Goal: Transaction & Acquisition: Purchase product/service

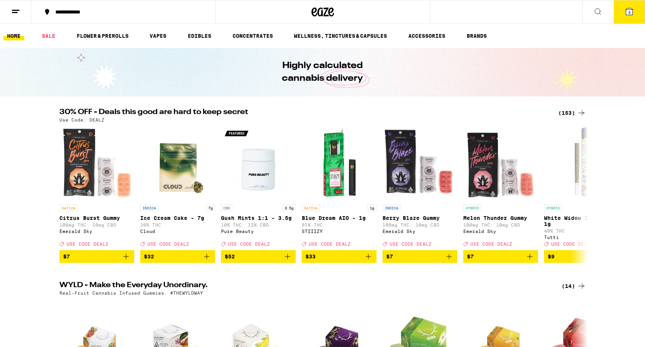
click at [625, 16] on icon at bounding box center [629, 11] width 9 height 9
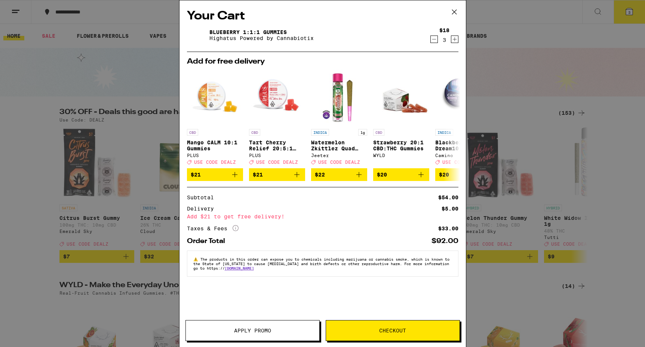
click at [433, 41] on icon "Decrement" at bounding box center [434, 39] width 7 height 9
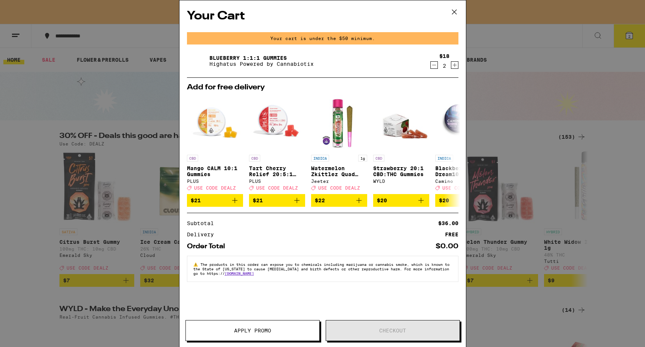
click at [434, 65] on icon "Decrement" at bounding box center [434, 65] width 4 height 0
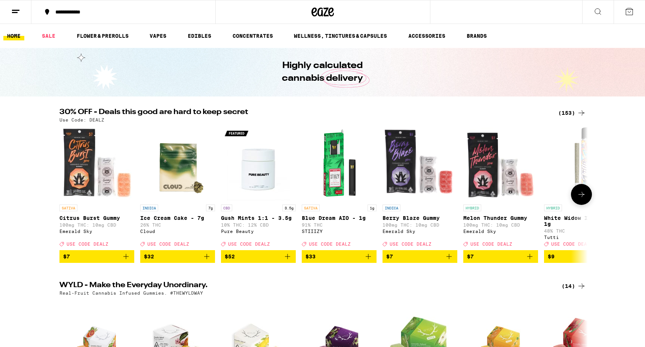
click at [265, 261] on span "$52" at bounding box center [258, 256] width 67 height 9
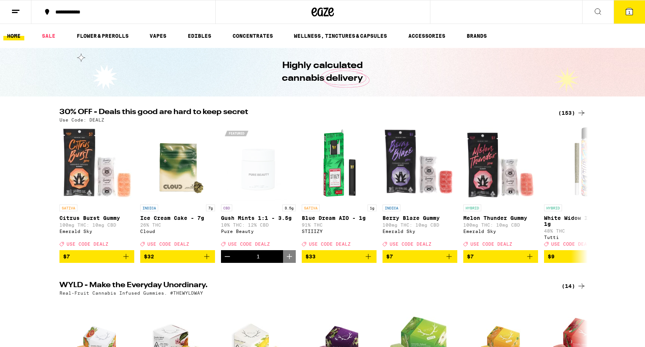
click at [631, 16] on icon at bounding box center [629, 11] width 9 height 9
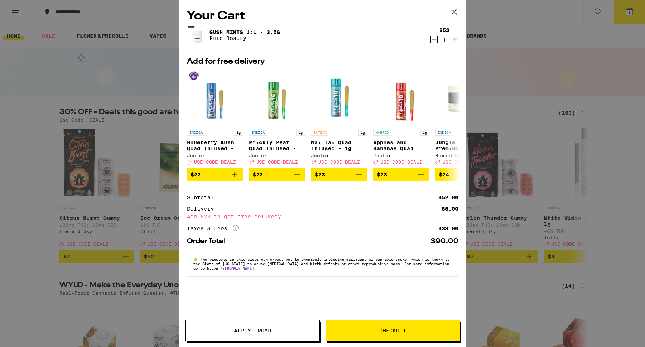
click at [261, 325] on button "Apply Promo" at bounding box center [252, 330] width 134 height 21
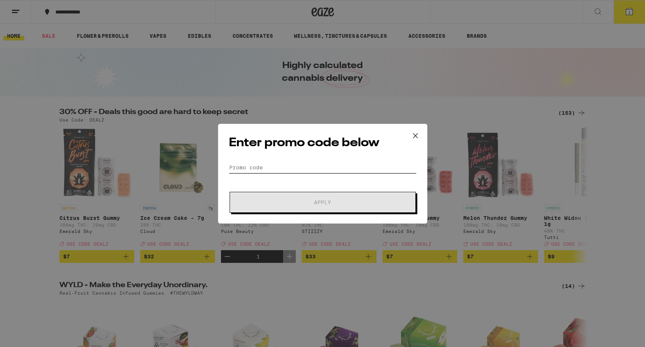
click at [255, 166] on input "Promo Code" at bounding box center [323, 167] width 188 height 11
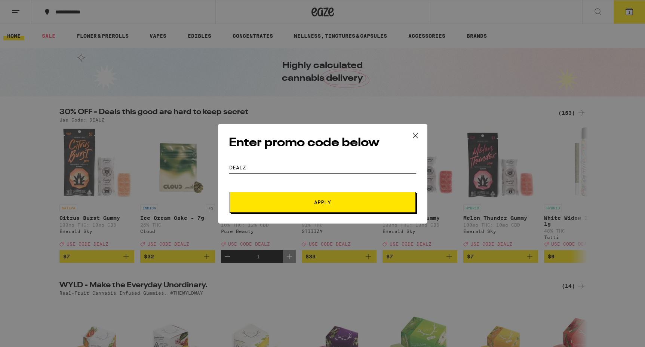
type input "DEALZ"
click at [320, 196] on button "Apply" at bounding box center [323, 202] width 186 height 21
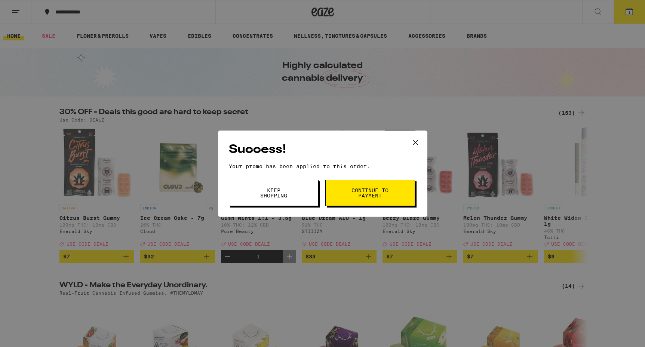
click at [285, 197] on span "Keep Shopping" at bounding box center [274, 193] width 38 height 10
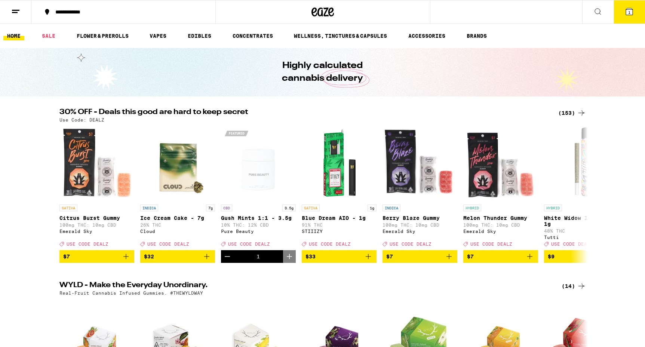
click at [630, 16] on button "1" at bounding box center [629, 11] width 31 height 23
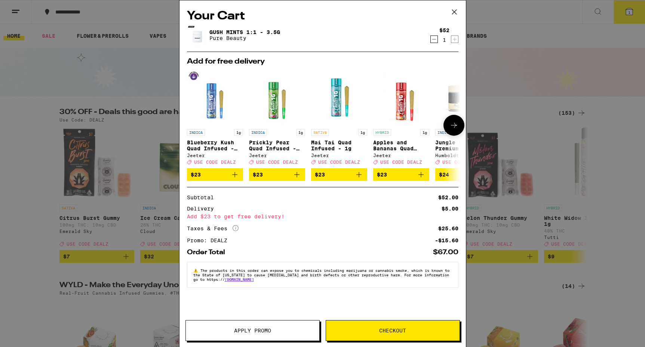
click at [456, 129] on icon at bounding box center [453, 125] width 9 height 9
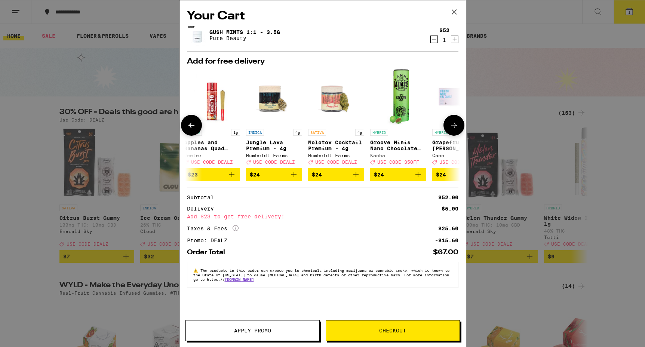
scroll to position [0, 190]
click at [453, 128] on icon at bounding box center [453, 125] width 9 height 9
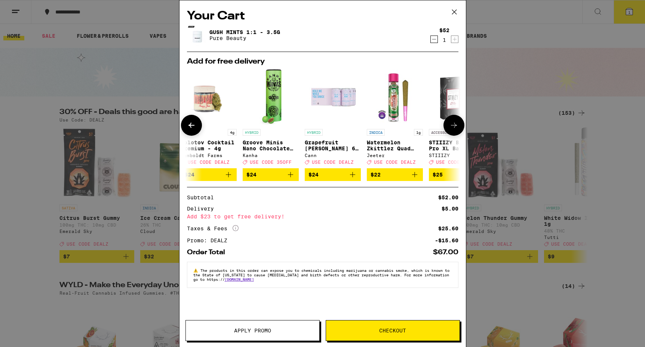
scroll to position [0, 349]
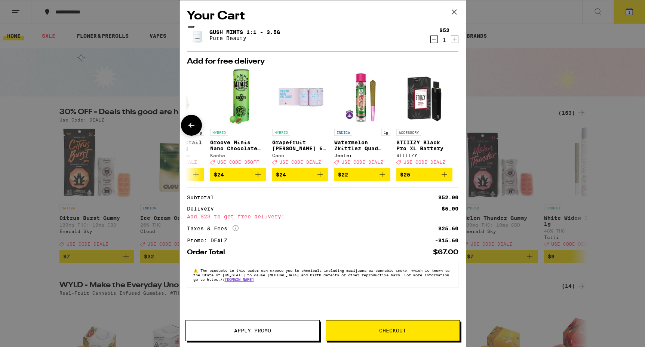
click at [194, 127] on icon at bounding box center [191, 125] width 9 height 9
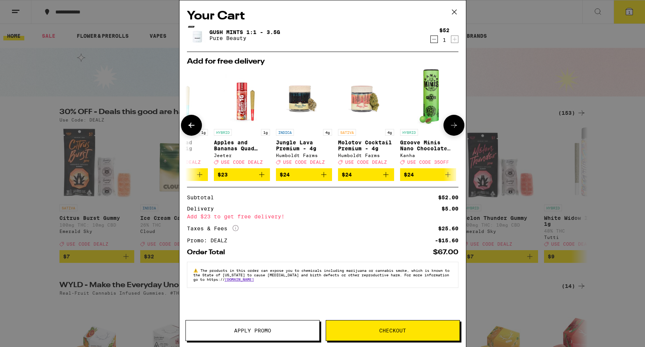
click at [194, 127] on icon at bounding box center [191, 125] width 9 height 9
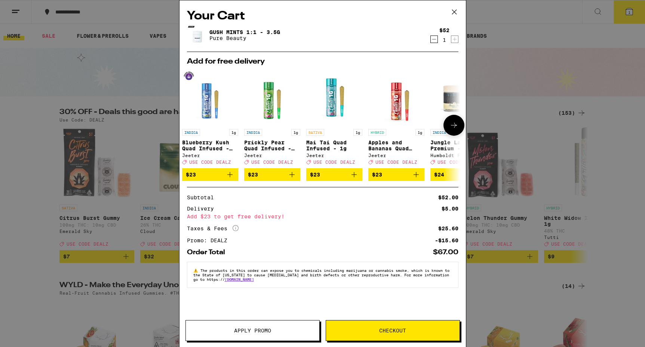
scroll to position [0, 0]
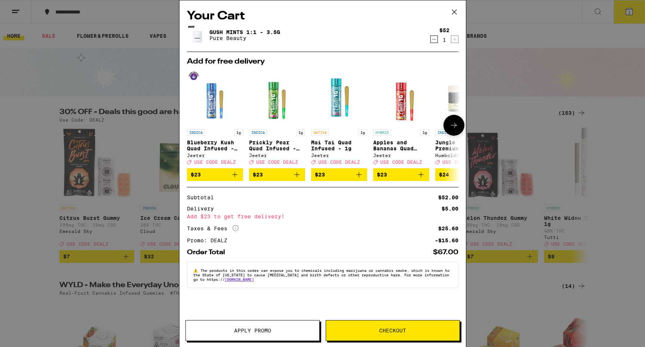
click at [234, 178] on icon "Add to bag" at bounding box center [234, 174] width 9 height 9
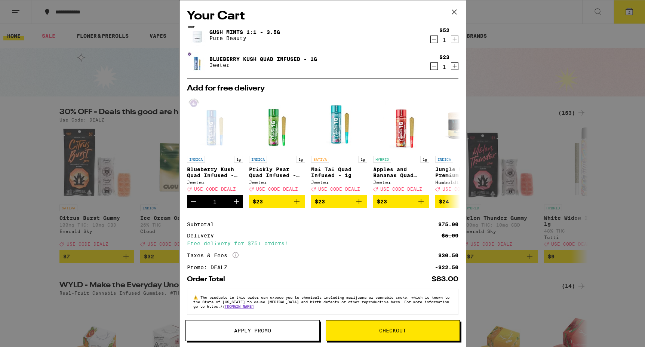
scroll to position [9, 0]
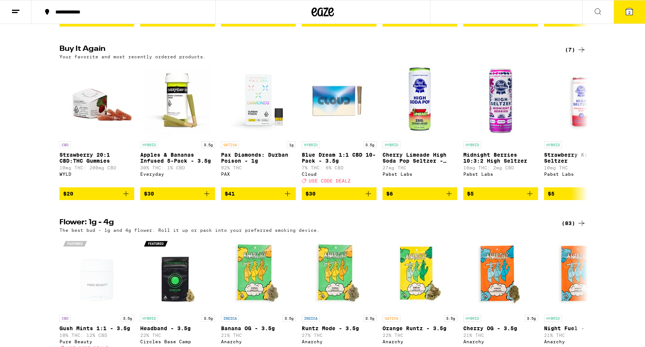
scroll to position [569, 0]
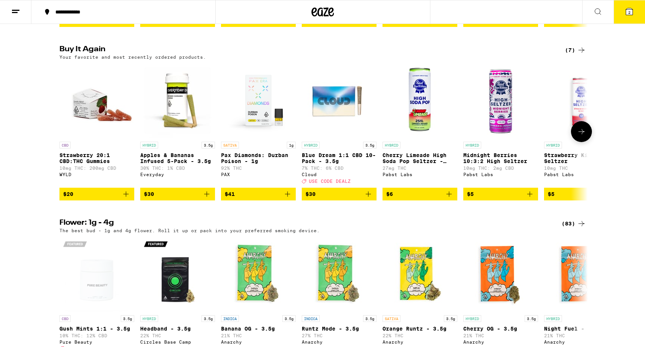
click at [206, 199] on icon "Add to bag" at bounding box center [206, 194] width 9 height 9
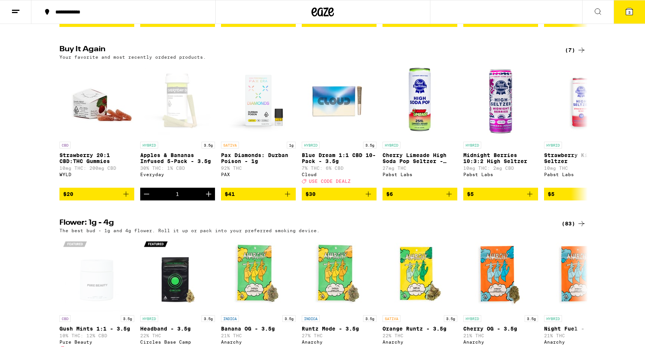
click at [630, 10] on icon at bounding box center [629, 11] width 7 height 7
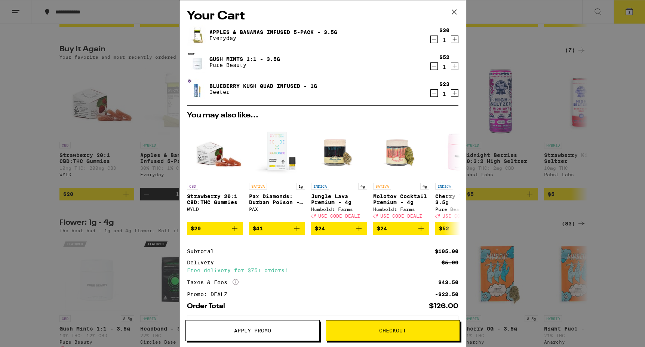
click at [196, 61] on img at bounding box center [197, 62] width 21 height 21
click at [225, 59] on link "Gush Mints 1:1 - 3.5g" at bounding box center [244, 59] width 71 height 6
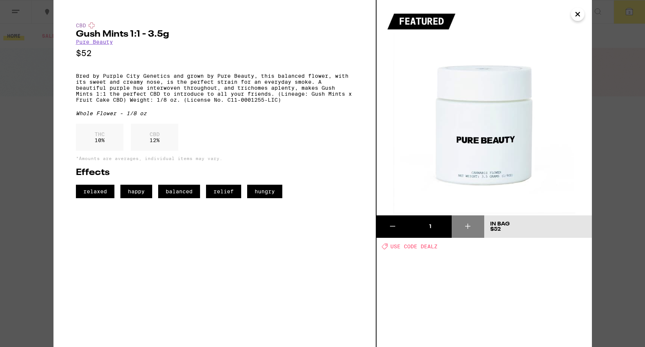
click at [36, 99] on div "CBD Gush Mints 1:1 - 3.5g Pure Beauty $52 Bred by Purple City Genetics and grow…" at bounding box center [322, 173] width 645 height 347
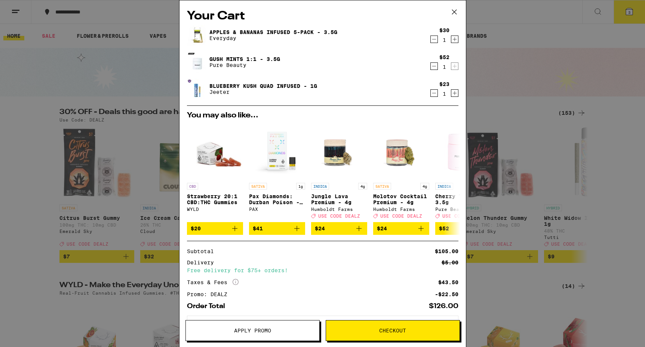
click at [434, 40] on icon "Decrement" at bounding box center [434, 39] width 7 height 9
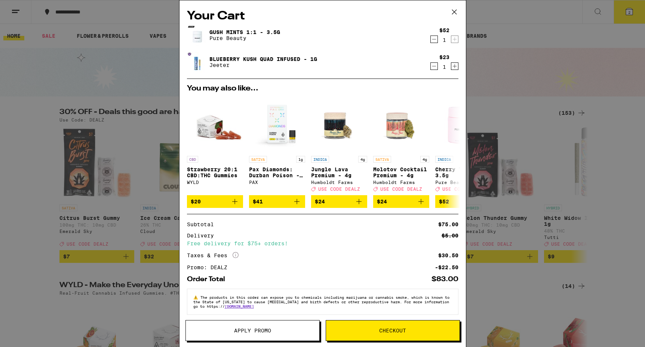
click at [42, 143] on div "Your Cart Gush Mints 1:1 - 3.5g Pure Beauty $52 1 Blueberry Kush Quad Infused -…" at bounding box center [322, 173] width 645 height 347
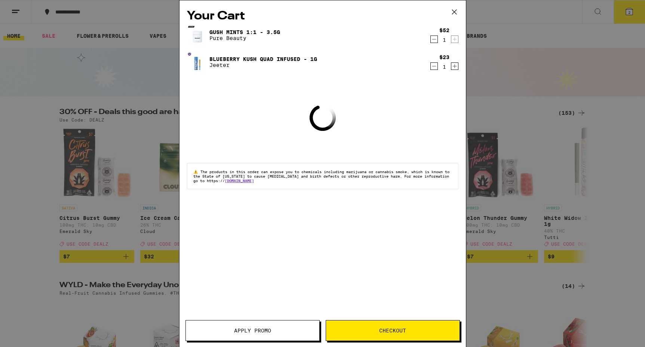
click at [21, 128] on div "Your Cart Gush Mints 1:1 - 3.5g Pure Beauty $52 1 Blueberry Kush Quad Infused -…" at bounding box center [322, 173] width 645 height 347
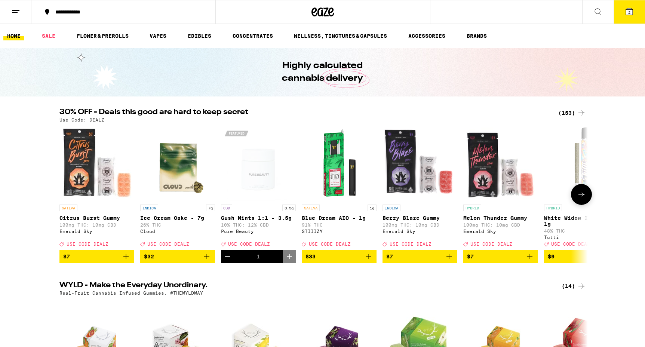
click at [585, 194] on icon at bounding box center [581, 194] width 9 height 9
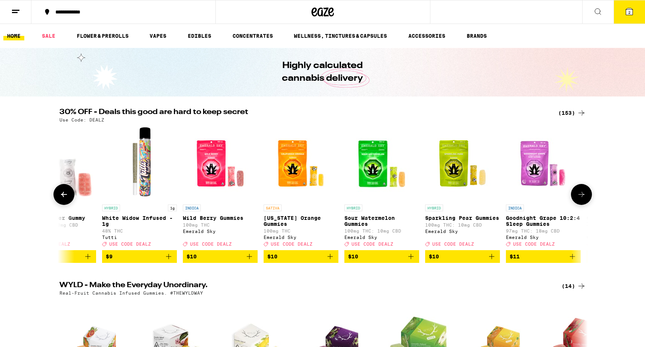
scroll to position [0, 445]
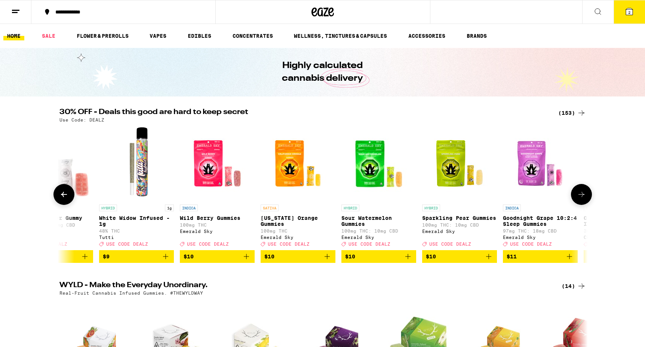
click at [582, 196] on icon at bounding box center [581, 194] width 9 height 9
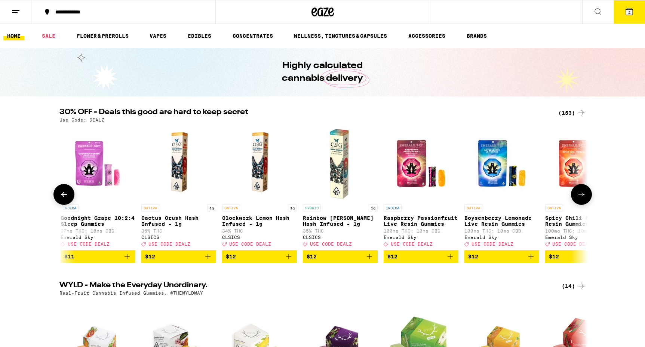
scroll to position [0, 890]
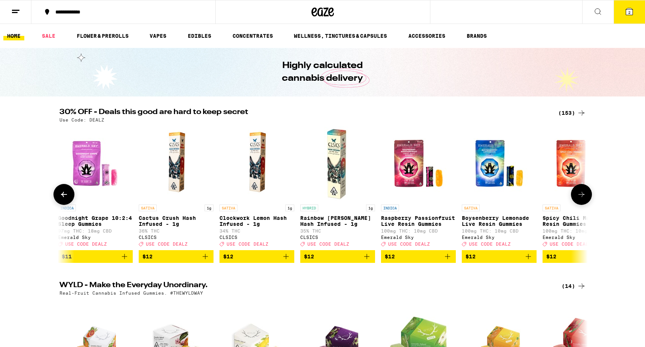
click at [582, 196] on icon at bounding box center [581, 194] width 9 height 9
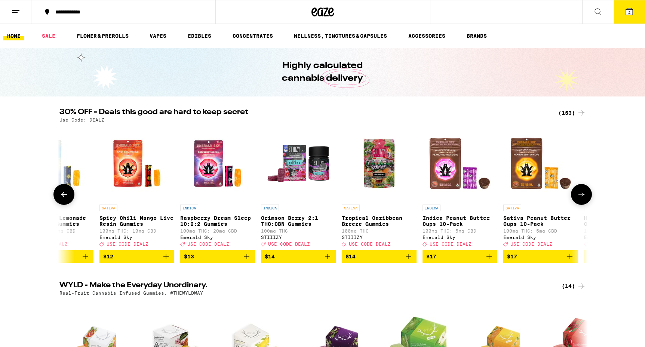
scroll to position [0, 1335]
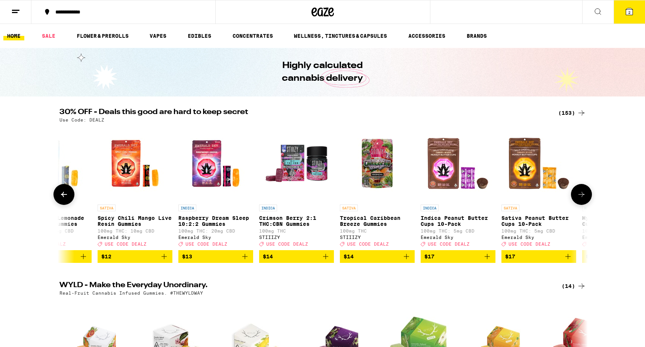
click at [582, 196] on icon at bounding box center [581, 194] width 9 height 9
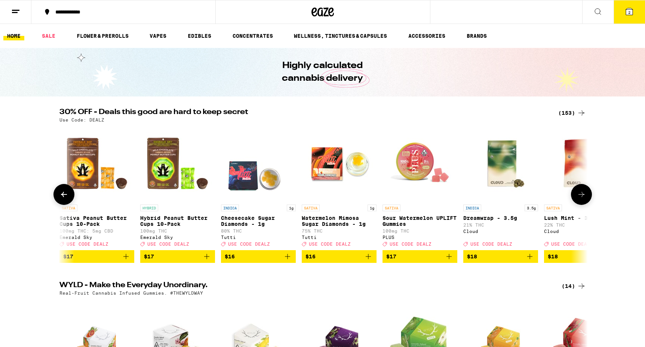
scroll to position [0, 1780]
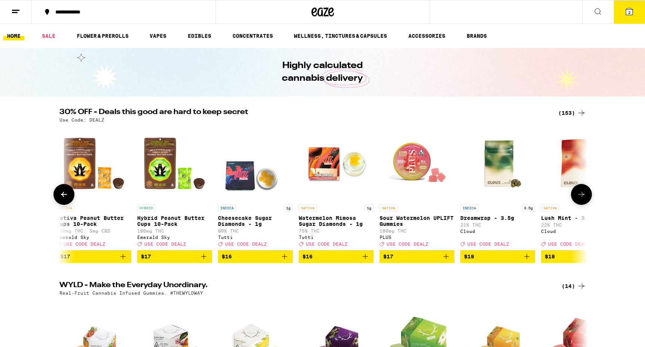
click at [580, 196] on icon at bounding box center [581, 194] width 9 height 9
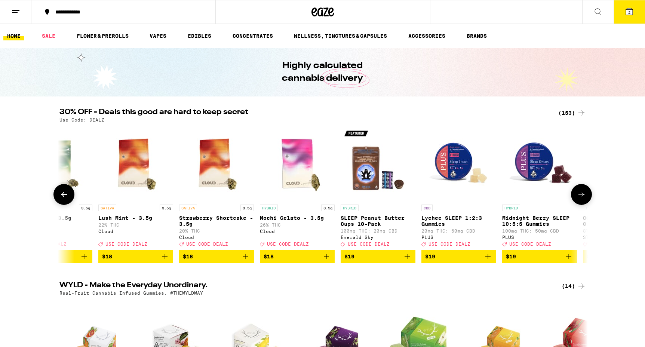
scroll to position [0, 2225]
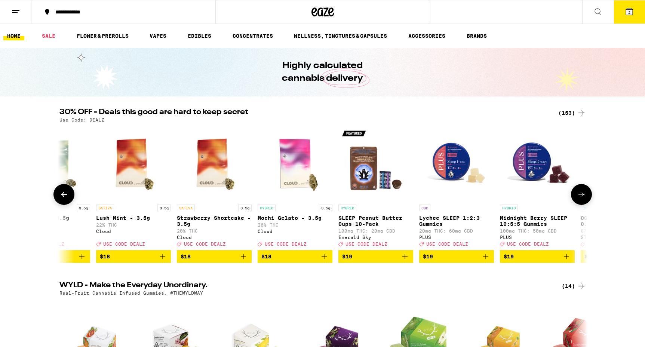
click at [580, 196] on icon at bounding box center [581, 194] width 9 height 9
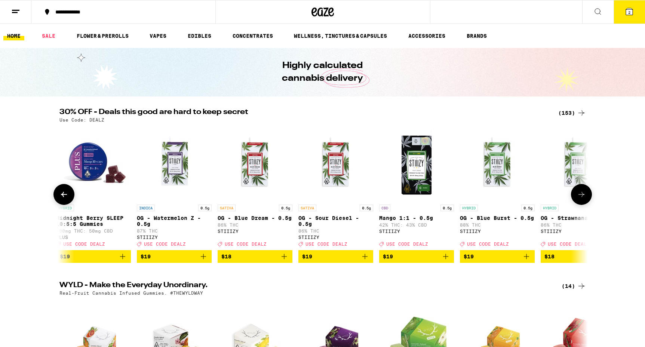
scroll to position [0, 2670]
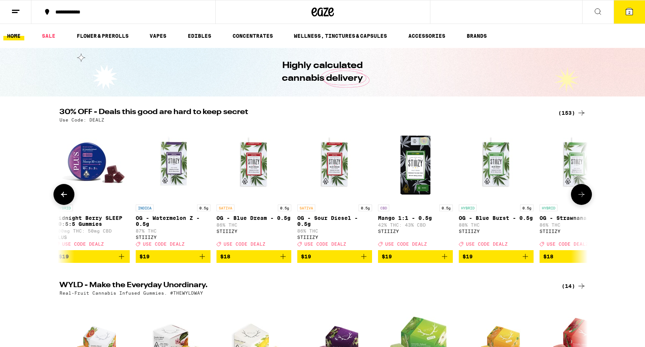
click at [580, 196] on icon at bounding box center [581, 194] width 9 height 9
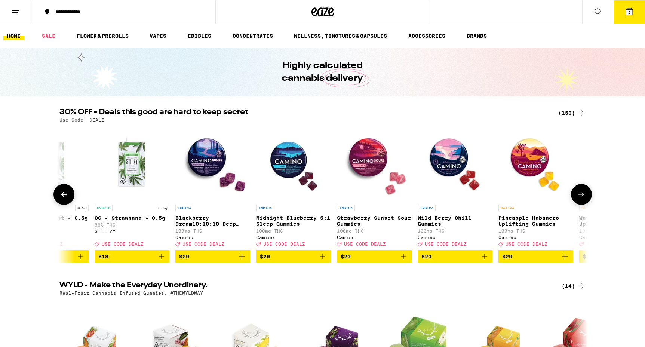
click at [580, 196] on icon at bounding box center [581, 194] width 9 height 9
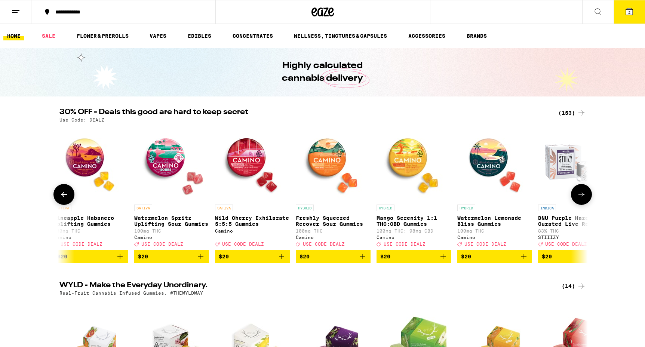
click at [580, 196] on icon at bounding box center [581, 194] width 9 height 9
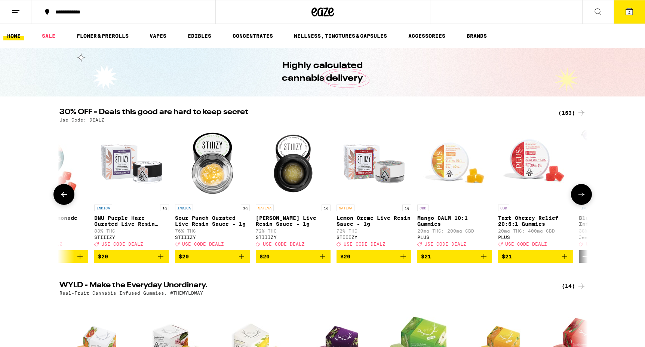
scroll to position [0, 4005]
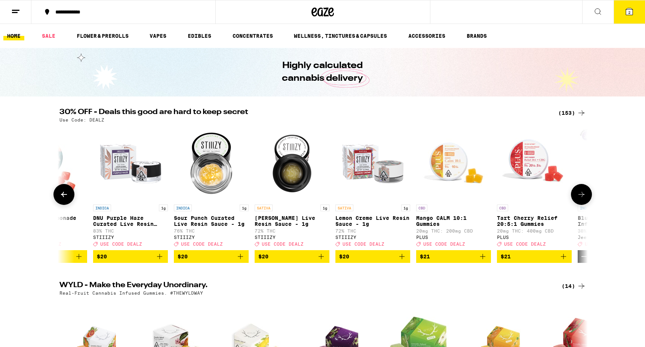
click at [482, 259] on icon "Add to bag" at bounding box center [482, 256] width 5 height 5
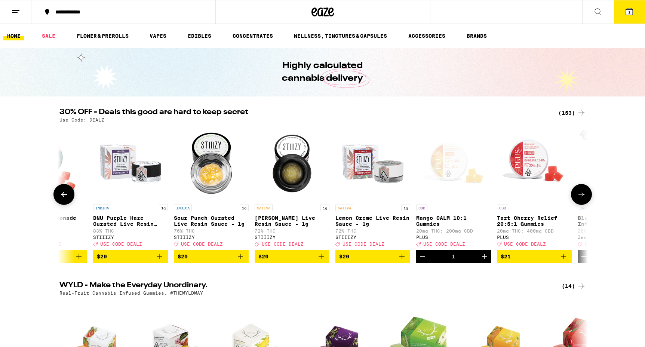
click at [582, 197] on icon at bounding box center [582, 194] width 6 height 5
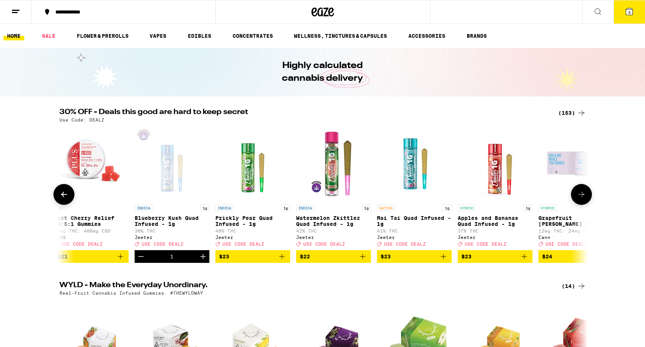
scroll to position [0, 4450]
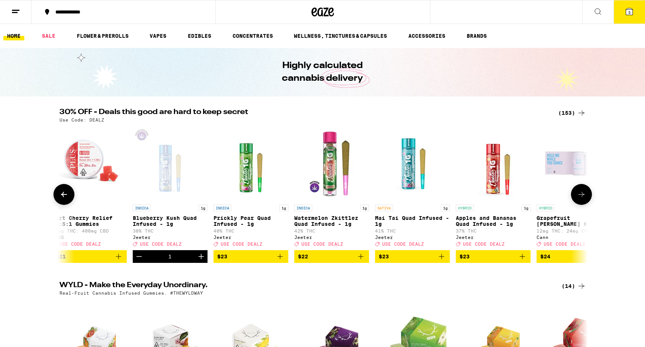
click at [582, 197] on icon at bounding box center [582, 194] width 6 height 5
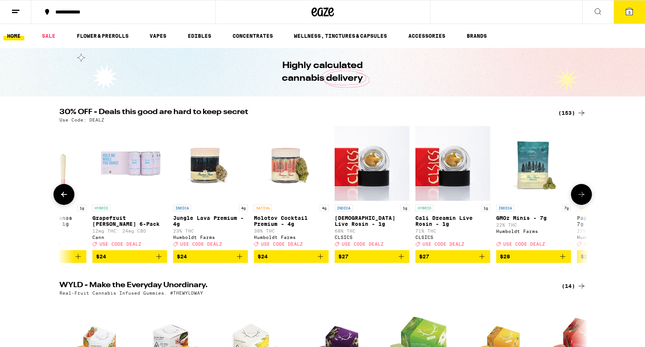
scroll to position [0, 4895]
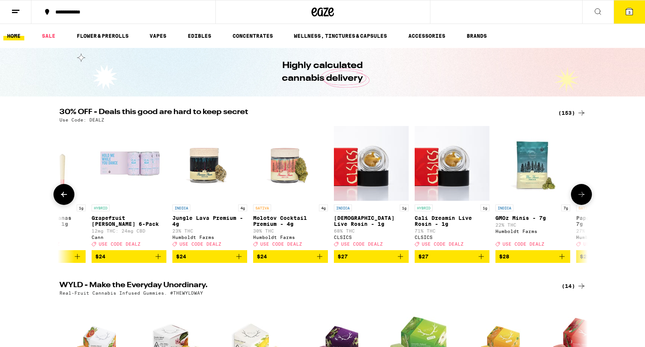
click at [582, 197] on icon at bounding box center [582, 194] width 6 height 5
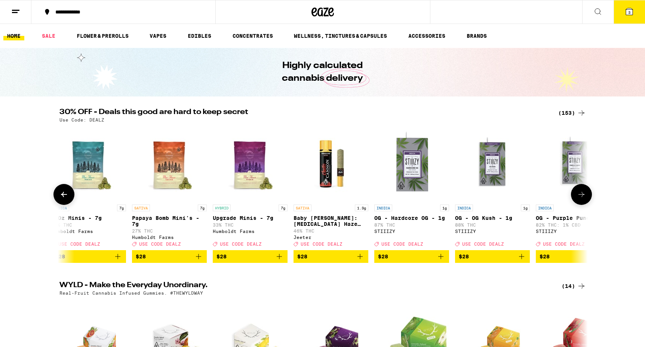
scroll to position [0, 5340]
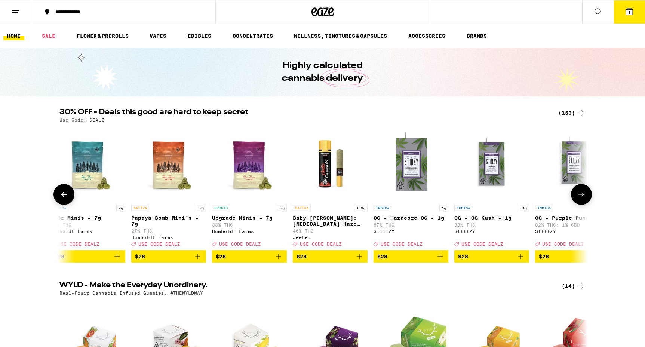
click at [582, 197] on icon at bounding box center [582, 194] width 6 height 5
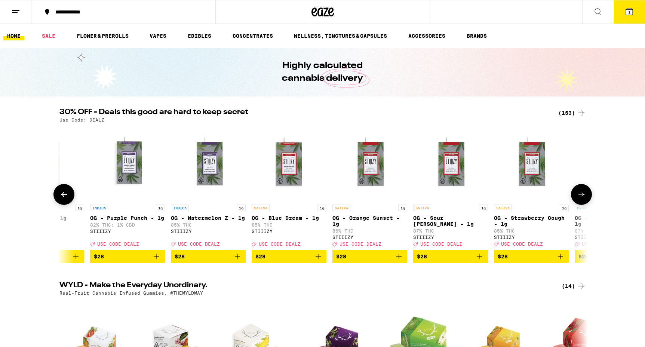
click at [582, 197] on icon at bounding box center [582, 194] width 6 height 5
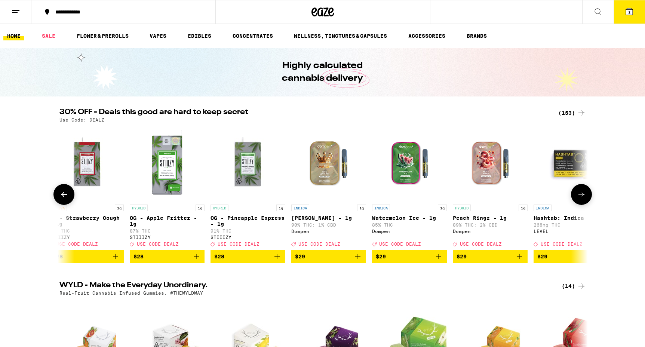
click at [582, 197] on icon at bounding box center [582, 194] width 6 height 5
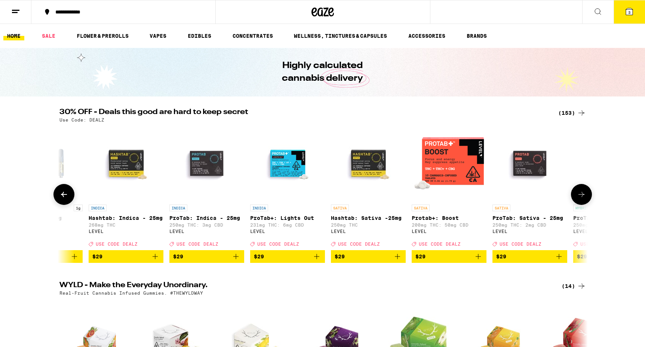
click at [582, 197] on icon at bounding box center [582, 194] width 6 height 5
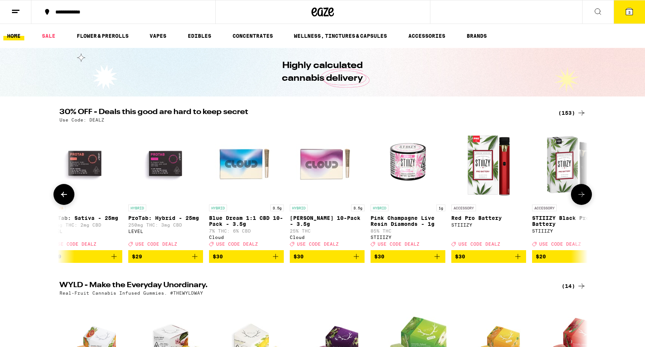
click at [582, 197] on icon at bounding box center [582, 194] width 6 height 5
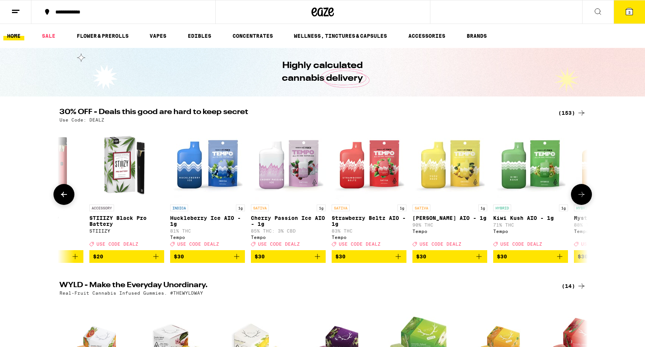
scroll to position [0, 7565]
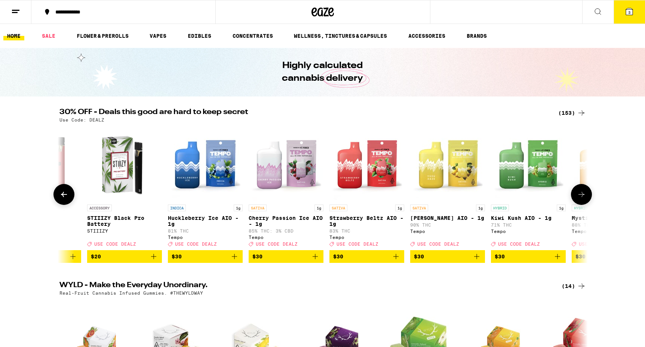
click at [582, 197] on icon at bounding box center [582, 194] width 6 height 5
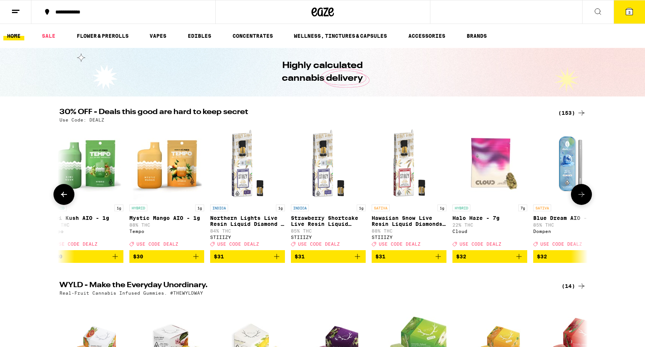
scroll to position [0, 8010]
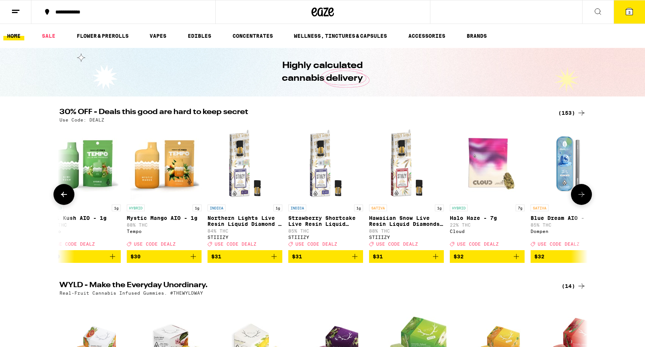
click at [582, 197] on icon at bounding box center [582, 194] width 6 height 5
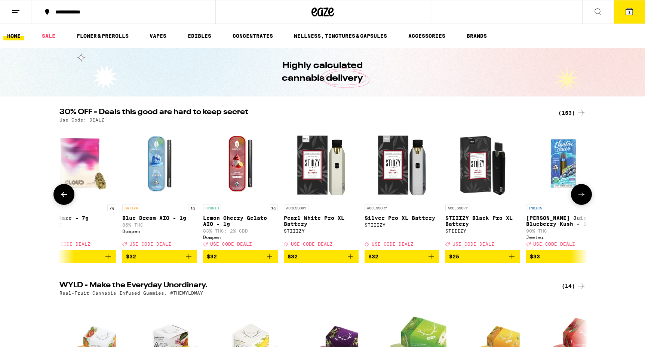
scroll to position [0, 8455]
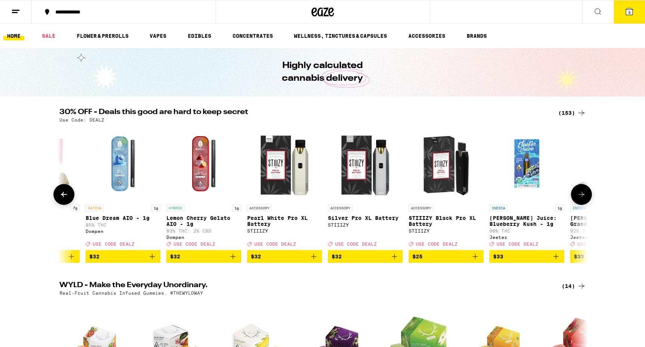
click at [582, 197] on icon at bounding box center [582, 194] width 6 height 5
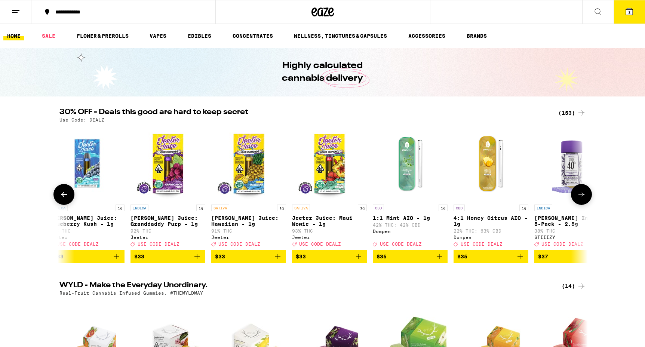
scroll to position [0, 8900]
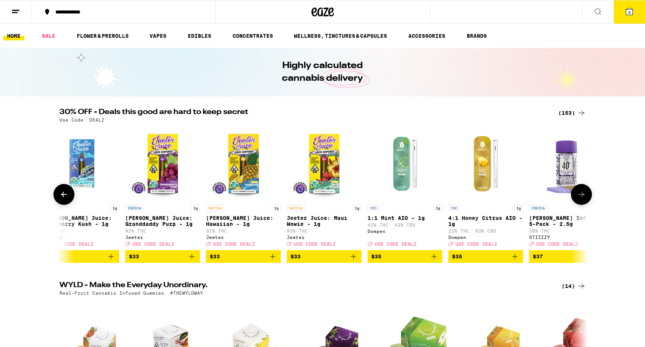
click at [582, 197] on icon at bounding box center [582, 194] width 6 height 5
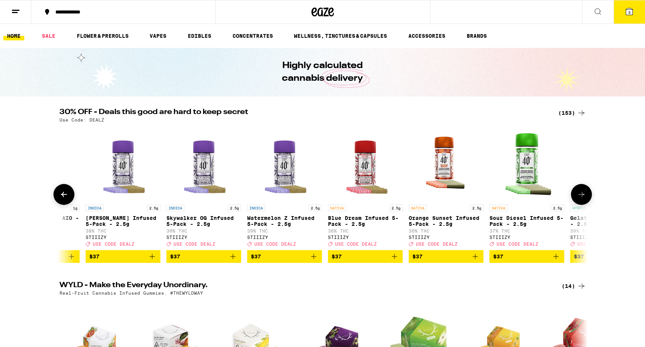
scroll to position [0, 9345]
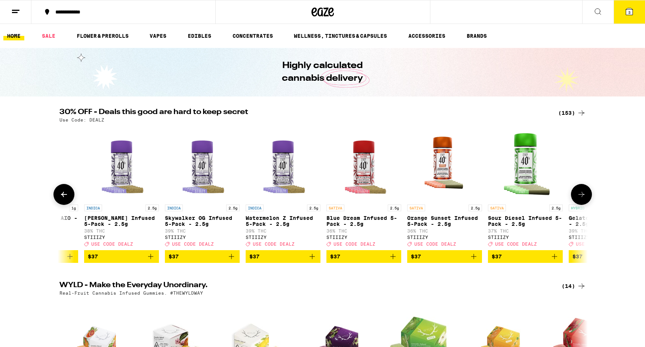
click at [582, 197] on icon at bounding box center [582, 194] width 6 height 5
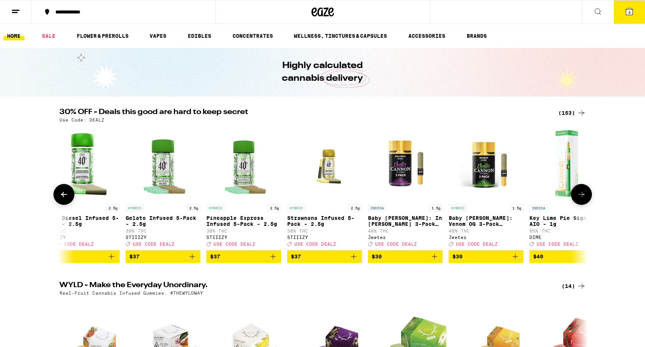
scroll to position [0, 9790]
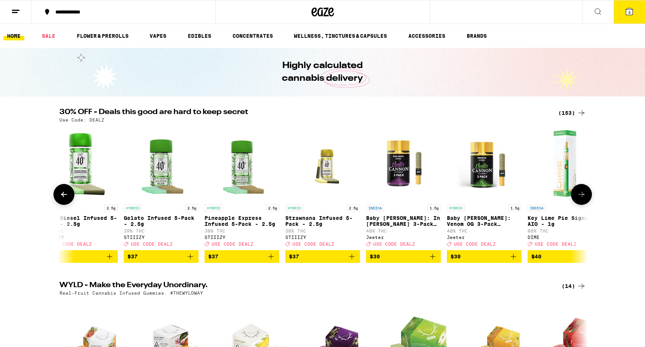
click at [582, 197] on icon at bounding box center [582, 194] width 6 height 5
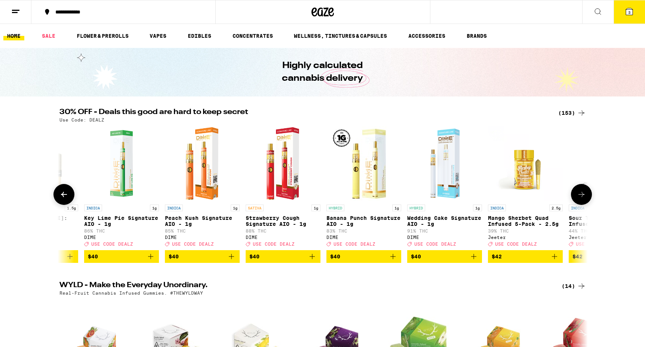
scroll to position [0, 10235]
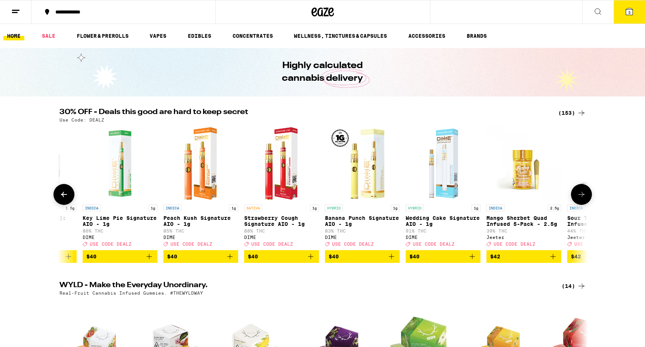
click at [582, 197] on icon at bounding box center [582, 194] width 6 height 5
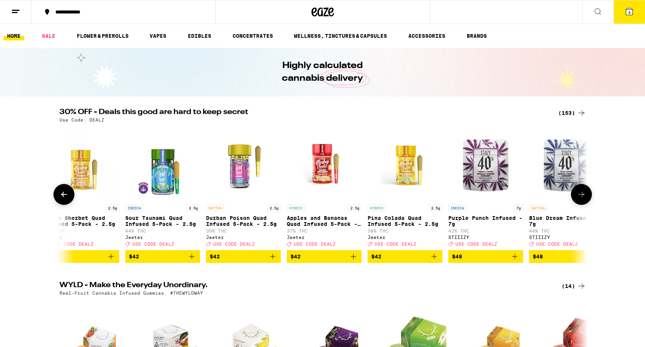
scroll to position [0, 10680]
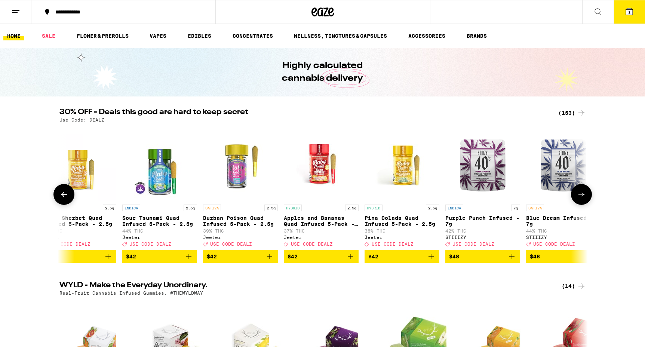
click at [582, 197] on icon at bounding box center [582, 194] width 6 height 5
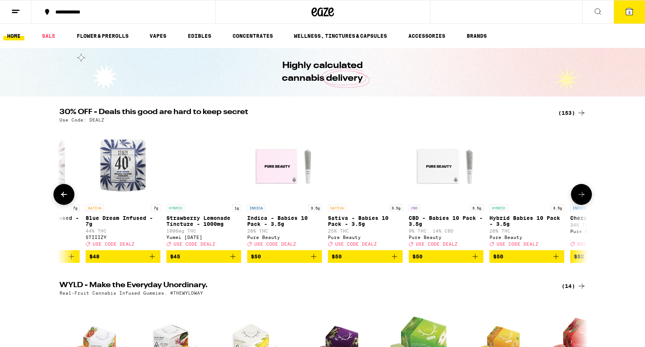
scroll to position [0, 11125]
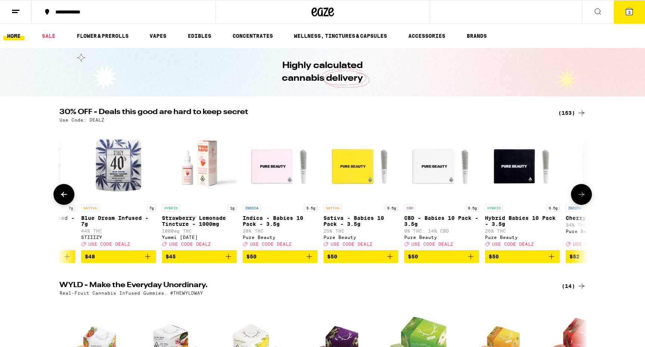
click at [471, 261] on icon "Add to bag" at bounding box center [470, 256] width 9 height 9
click at [580, 196] on icon at bounding box center [581, 194] width 9 height 9
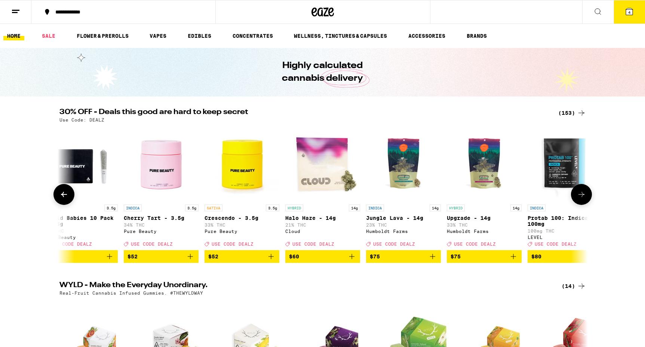
scroll to position [0, 11570]
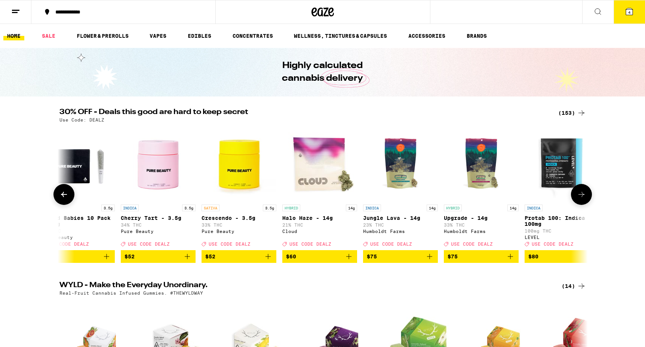
click at [580, 196] on icon at bounding box center [581, 194] width 9 height 9
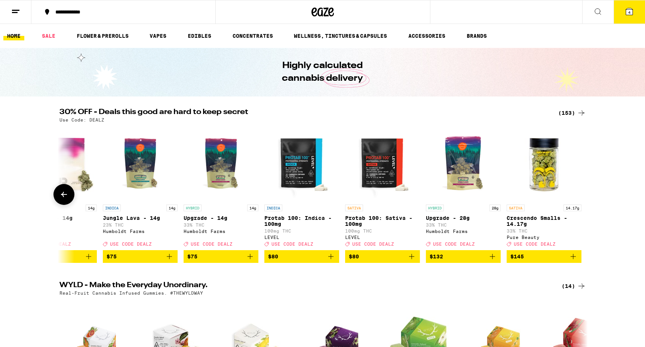
scroll to position [0, 11832]
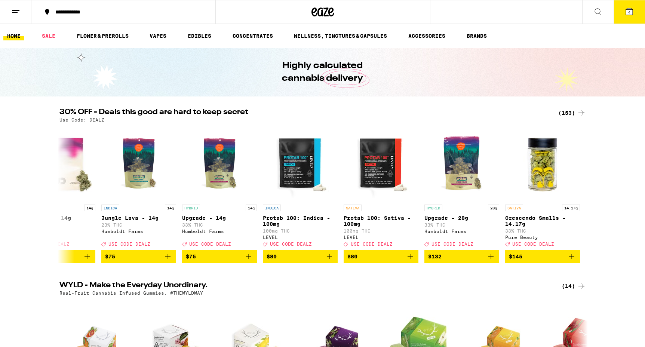
click at [632, 14] on icon at bounding box center [629, 11] width 7 height 7
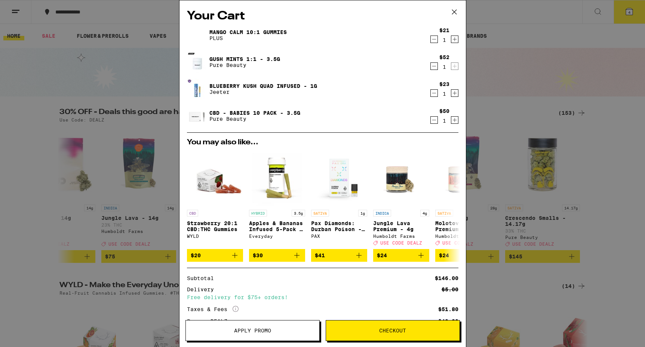
click at [435, 65] on icon "Decrement" at bounding box center [434, 66] width 7 height 9
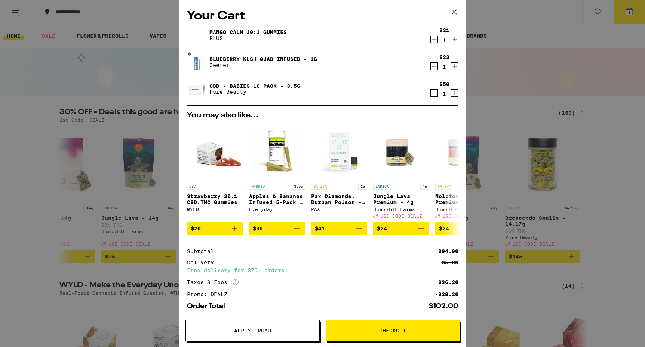
click at [433, 66] on icon "Decrement" at bounding box center [434, 66] width 7 height 9
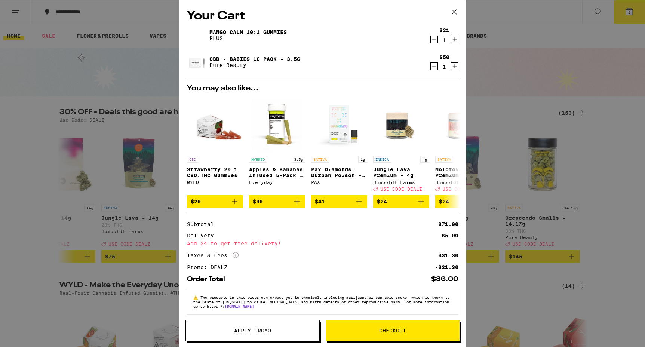
click at [454, 11] on icon at bounding box center [454, 11] width 11 height 11
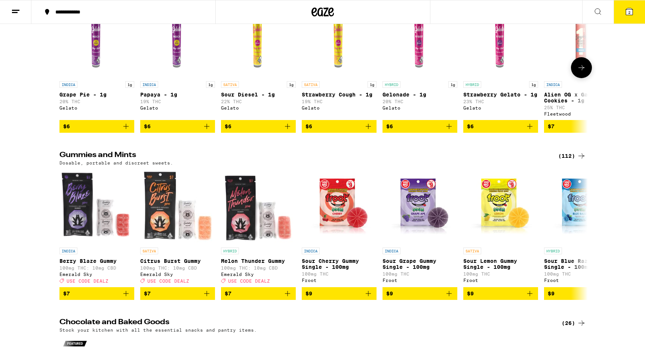
scroll to position [2231, 0]
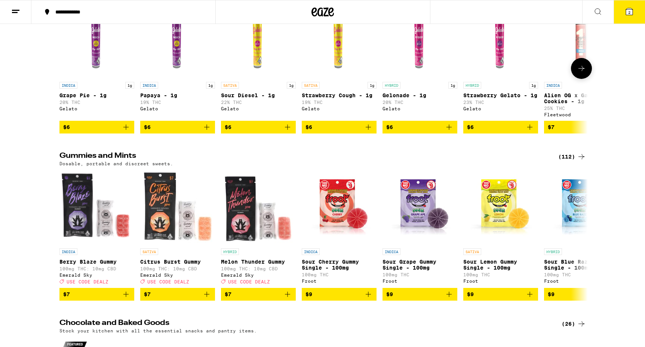
click at [579, 73] on icon at bounding box center [581, 68] width 9 height 9
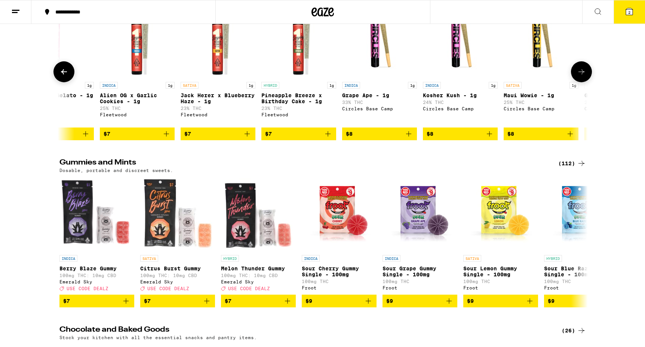
scroll to position [0, 445]
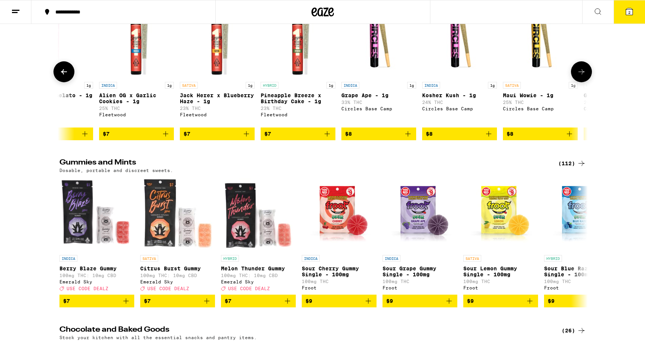
click at [579, 74] on icon at bounding box center [582, 71] width 6 height 5
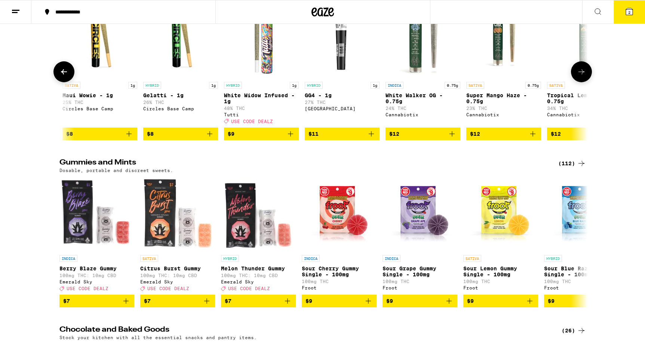
scroll to position [0, 890]
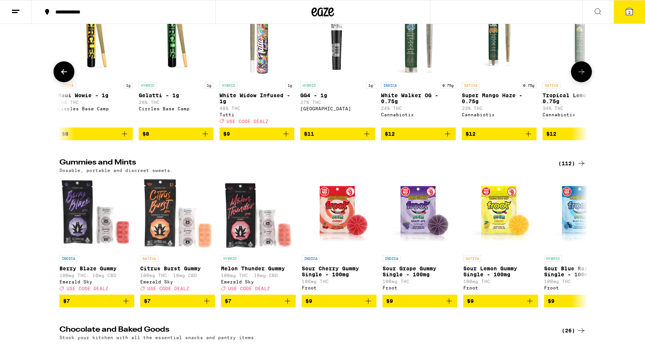
click at [579, 74] on icon at bounding box center [582, 71] width 6 height 5
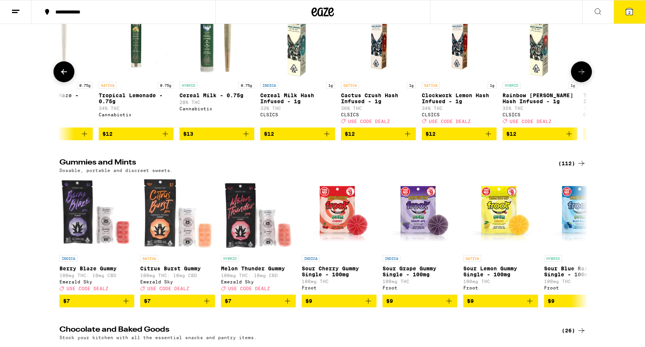
scroll to position [0, 1335]
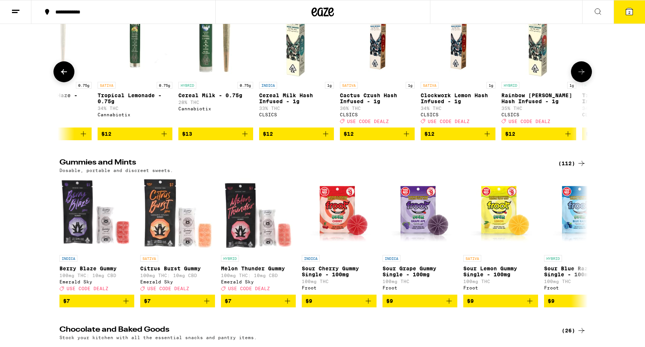
click at [579, 74] on icon at bounding box center [582, 71] width 6 height 5
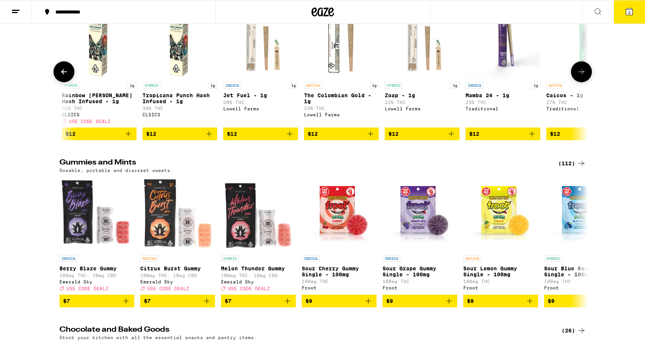
scroll to position [0, 1780]
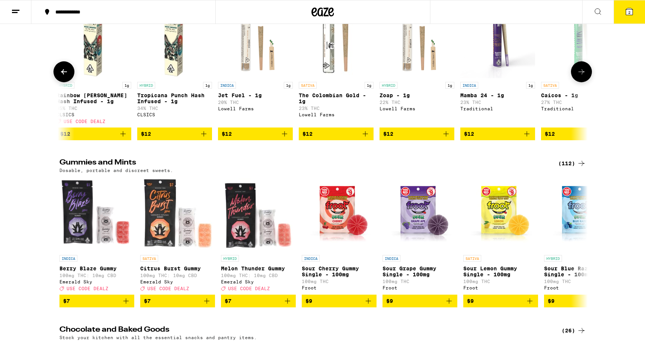
click at [579, 74] on icon at bounding box center [582, 71] width 6 height 5
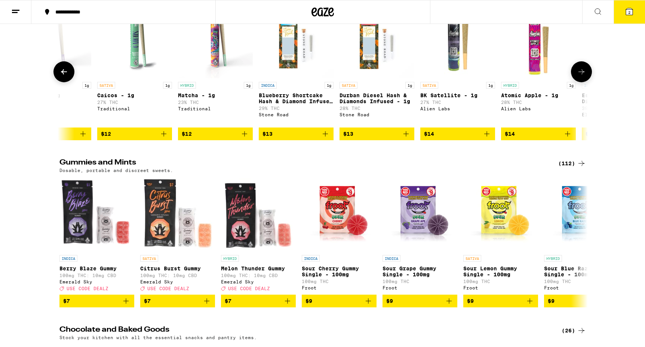
scroll to position [0, 2225]
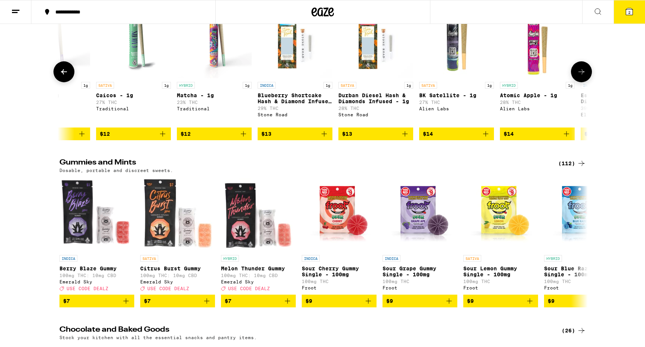
click at [579, 74] on icon at bounding box center [582, 71] width 6 height 5
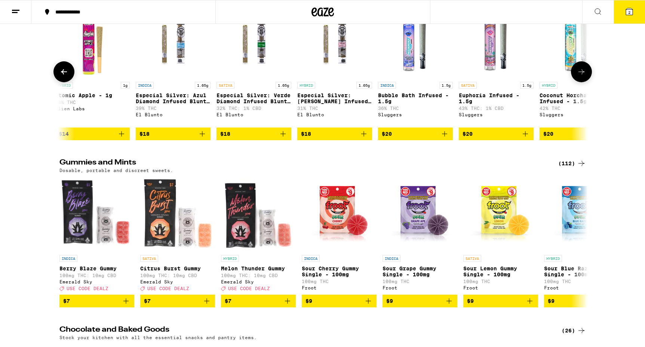
click at [579, 74] on icon at bounding box center [582, 71] width 6 height 5
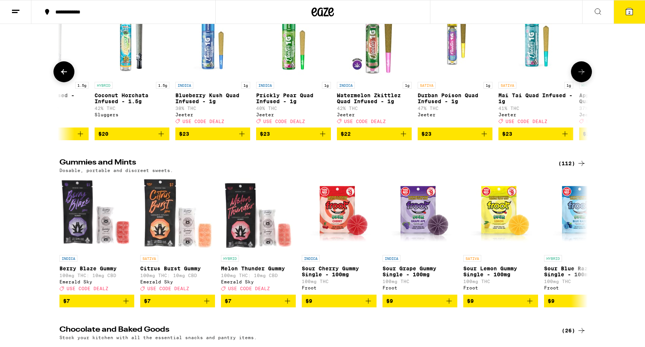
click at [579, 74] on icon at bounding box center [582, 71] width 6 height 5
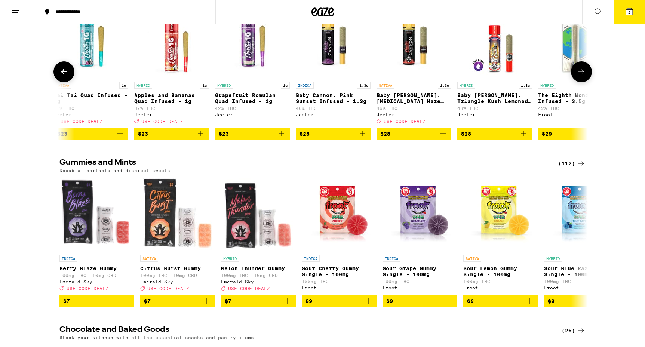
click at [579, 74] on icon at bounding box center [582, 71] width 6 height 5
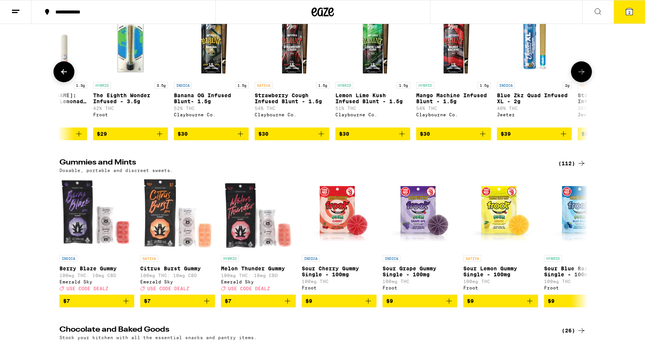
click at [579, 74] on icon at bounding box center [582, 71] width 6 height 5
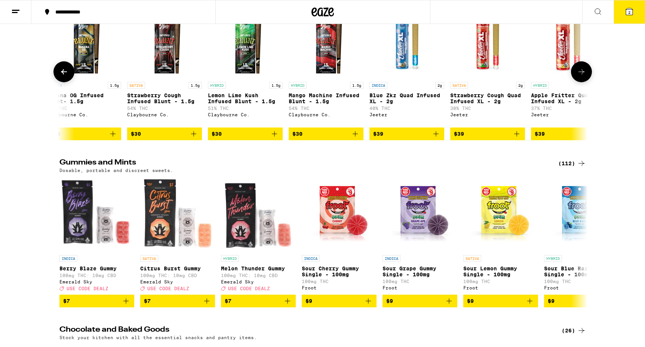
scroll to position [0, 4158]
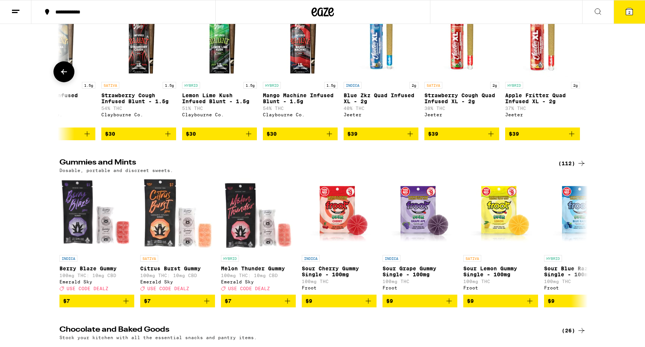
click at [579, 82] on div at bounding box center [581, 71] width 21 height 21
click at [65, 82] on button at bounding box center [63, 71] width 21 height 21
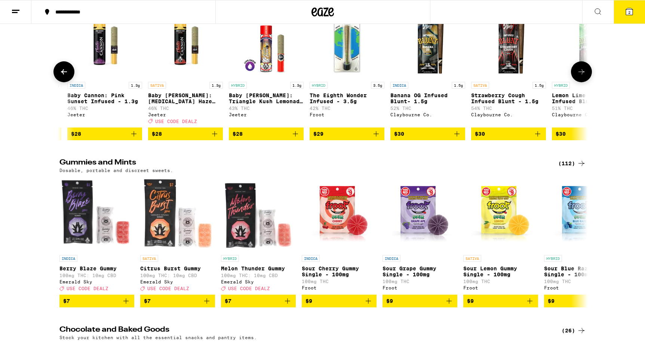
click at [65, 82] on button at bounding box center [63, 71] width 21 height 21
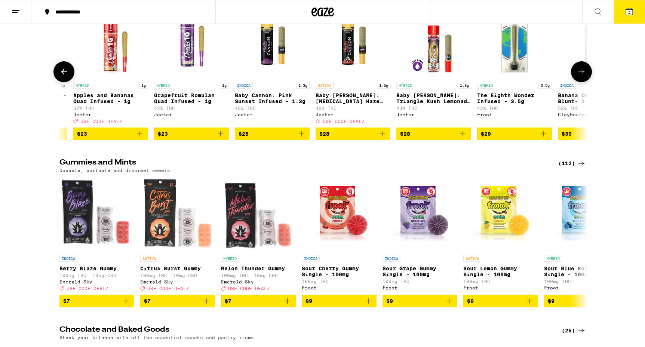
click at [65, 82] on button at bounding box center [63, 71] width 21 height 21
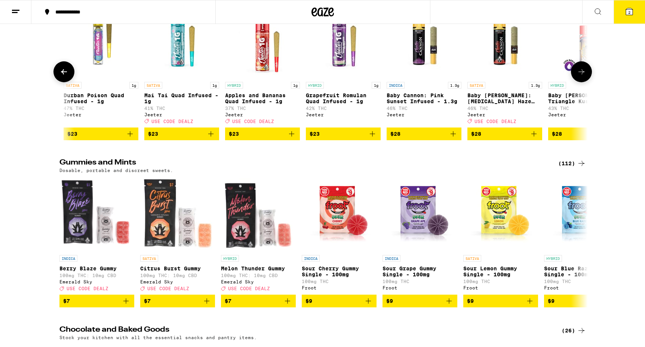
click at [65, 82] on button at bounding box center [63, 71] width 21 height 21
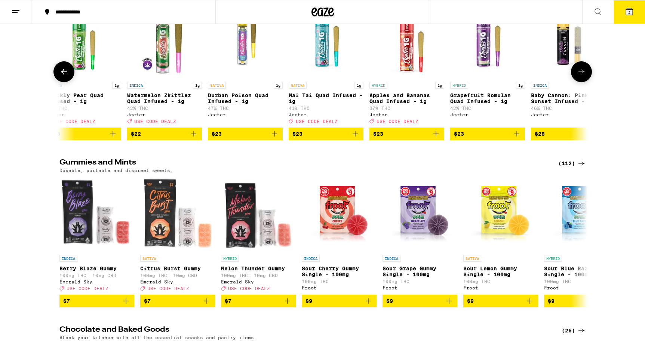
click at [65, 82] on button at bounding box center [63, 71] width 21 height 21
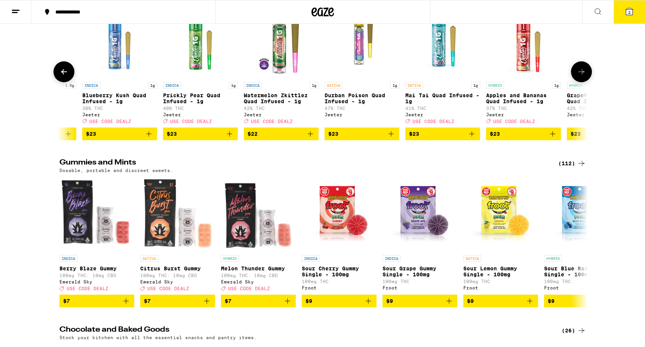
click at [65, 82] on button at bounding box center [63, 71] width 21 height 21
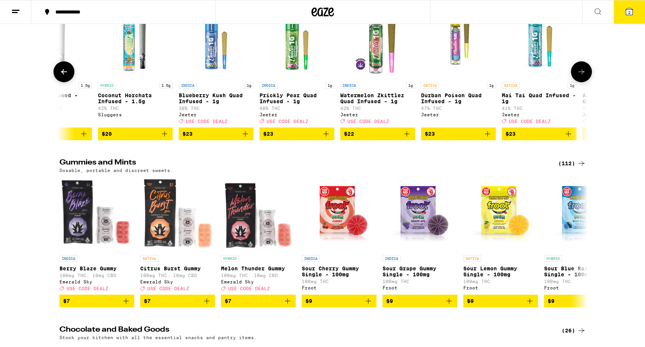
click at [65, 82] on button at bounding box center [63, 71] width 21 height 21
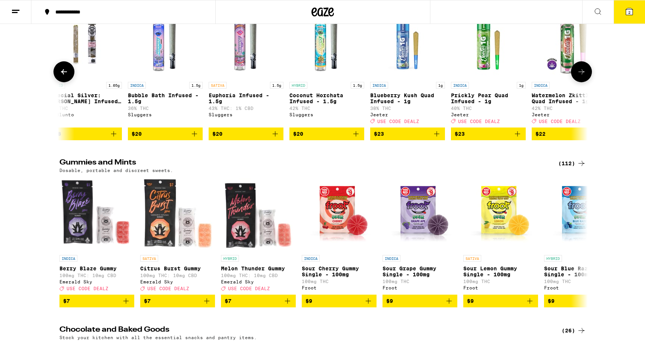
click at [65, 82] on button at bounding box center [63, 71] width 21 height 21
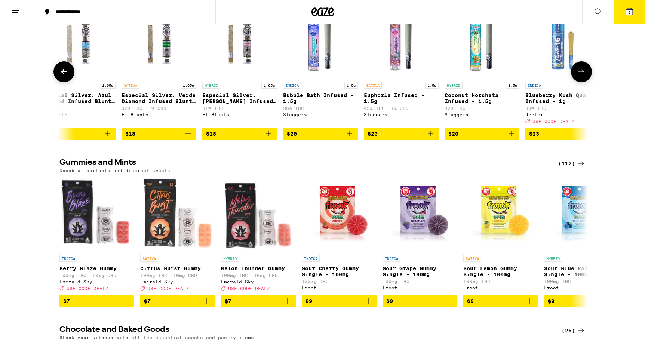
click at [65, 82] on button at bounding box center [63, 71] width 21 height 21
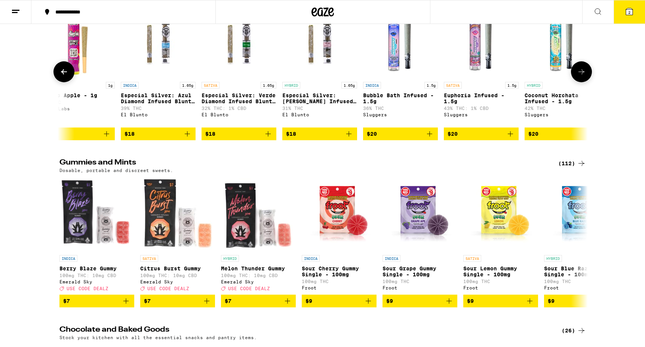
click at [65, 82] on button at bounding box center [63, 71] width 21 height 21
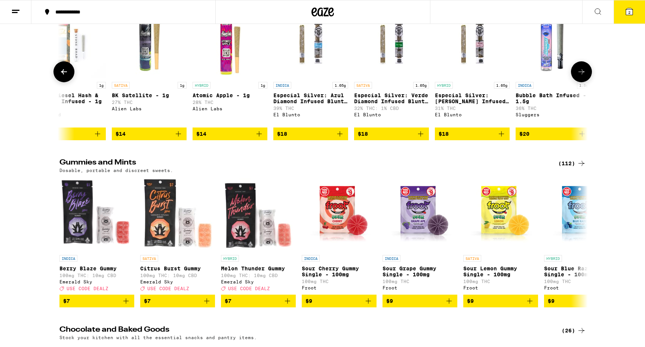
click at [65, 82] on button at bounding box center [63, 71] width 21 height 21
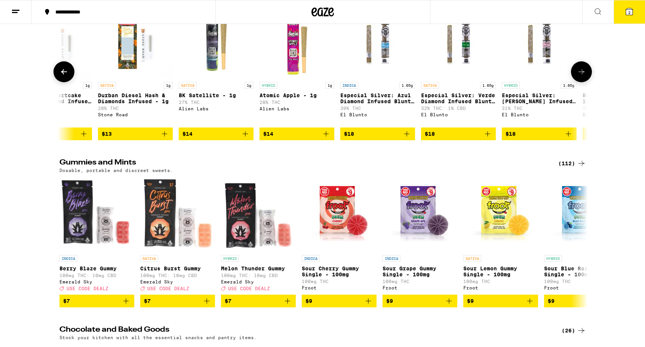
click at [65, 82] on button at bounding box center [63, 71] width 21 height 21
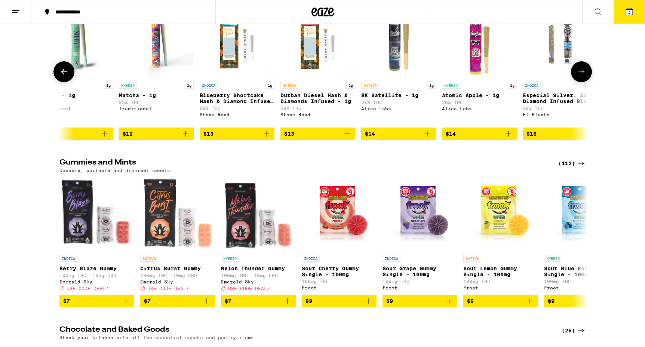
click at [65, 82] on button at bounding box center [63, 71] width 21 height 21
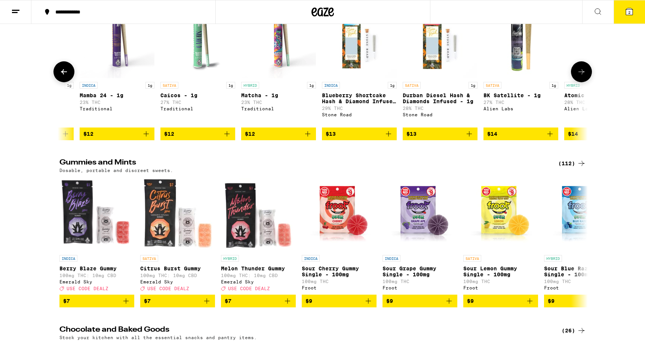
click at [65, 82] on button at bounding box center [63, 71] width 21 height 21
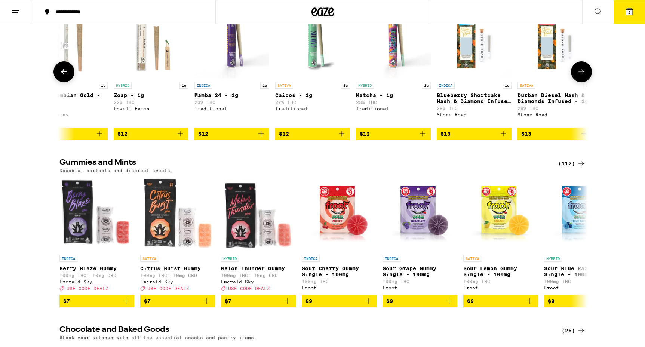
click at [65, 82] on button at bounding box center [63, 71] width 21 height 21
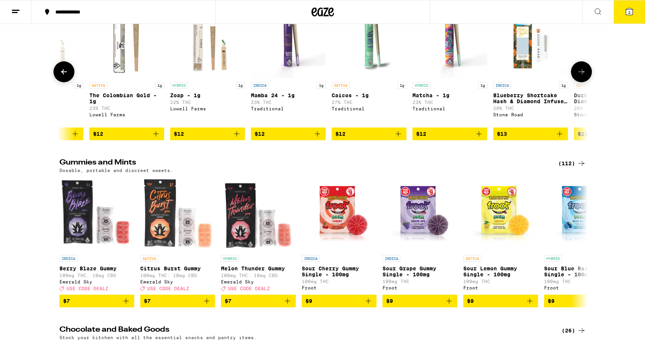
click at [65, 82] on button at bounding box center [63, 71] width 21 height 21
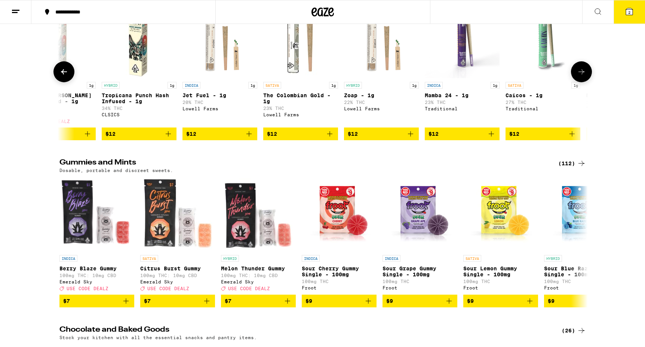
click at [65, 82] on button at bounding box center [63, 71] width 21 height 21
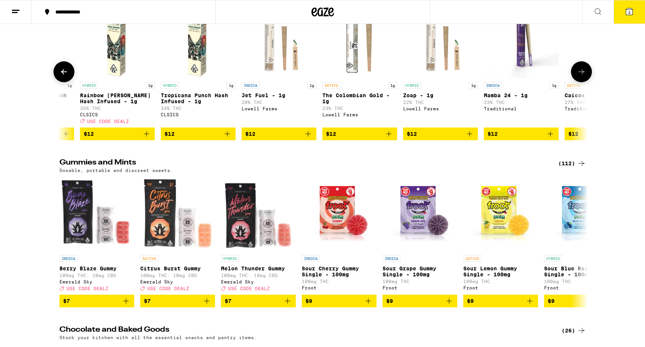
click at [65, 82] on button at bounding box center [63, 71] width 21 height 21
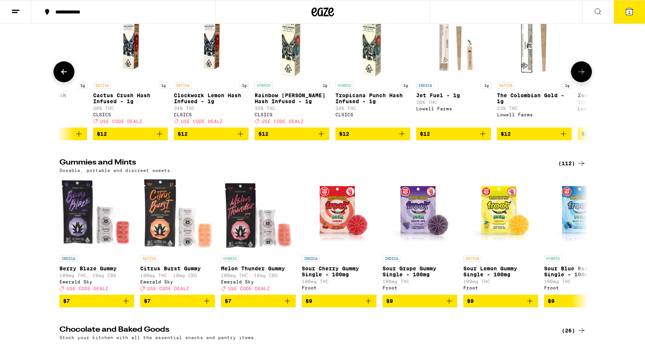
click at [65, 82] on button at bounding box center [63, 71] width 21 height 21
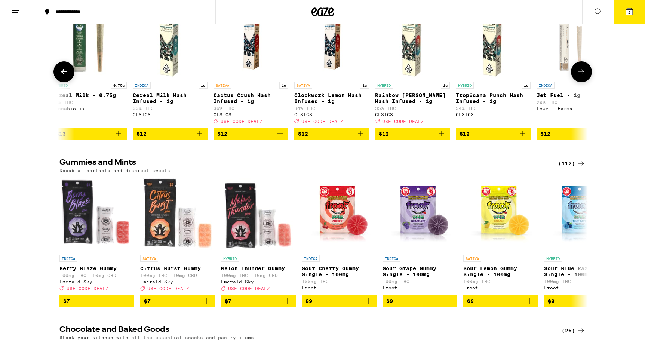
click at [65, 82] on button at bounding box center [63, 71] width 21 height 21
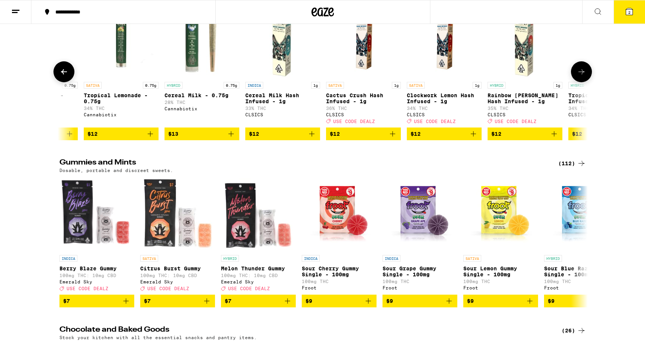
click at [65, 82] on button at bounding box center [63, 71] width 21 height 21
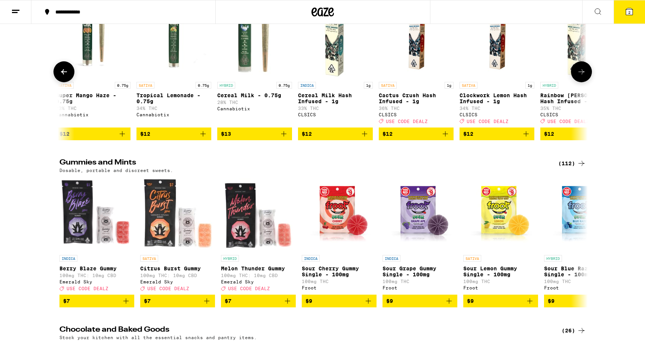
click at [65, 82] on button at bounding box center [63, 71] width 21 height 21
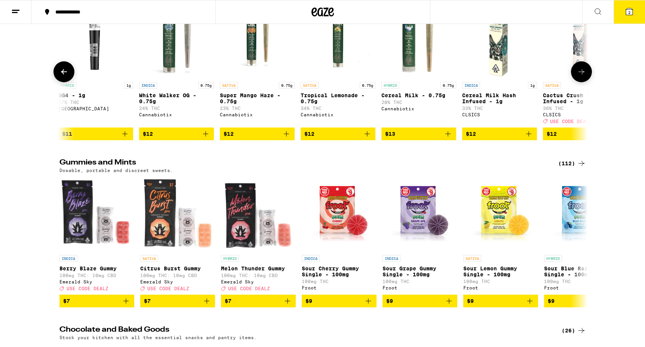
click at [65, 82] on button at bounding box center [63, 71] width 21 height 21
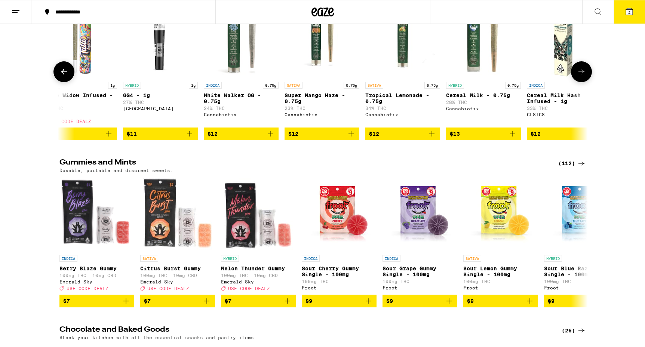
click at [65, 82] on button at bounding box center [63, 71] width 21 height 21
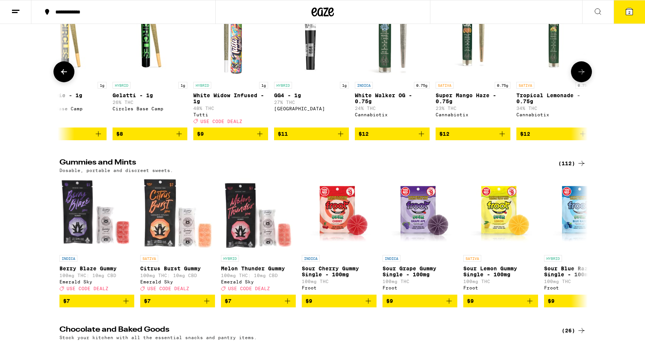
click at [65, 82] on button at bounding box center [63, 71] width 21 height 21
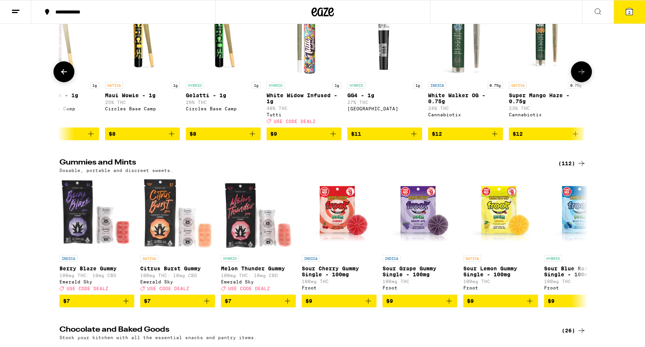
click at [65, 82] on button at bounding box center [63, 71] width 21 height 21
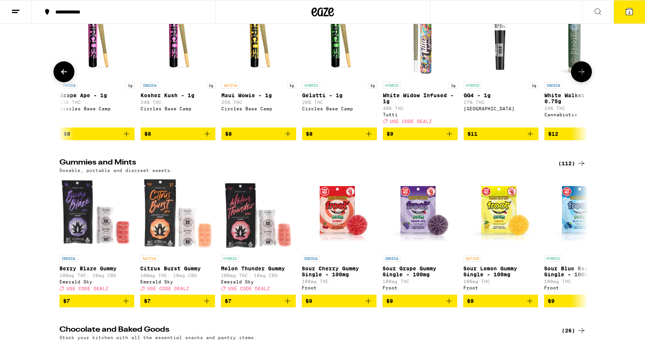
click at [65, 82] on button at bounding box center [63, 71] width 21 height 21
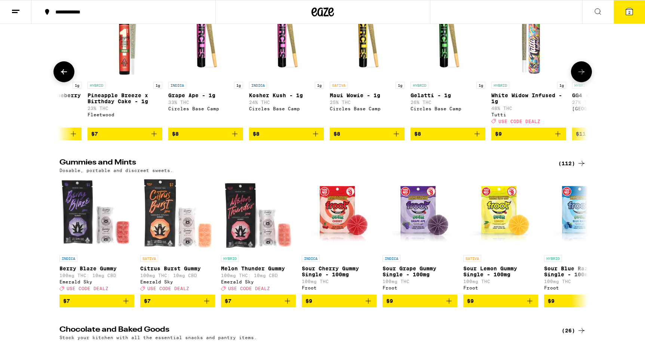
click at [65, 82] on button at bounding box center [63, 71] width 21 height 21
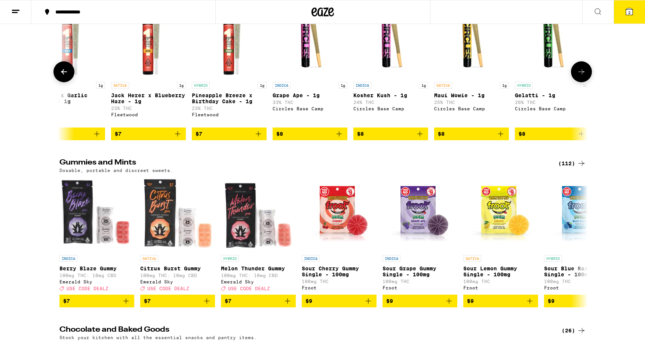
click at [65, 82] on button at bounding box center [63, 71] width 21 height 21
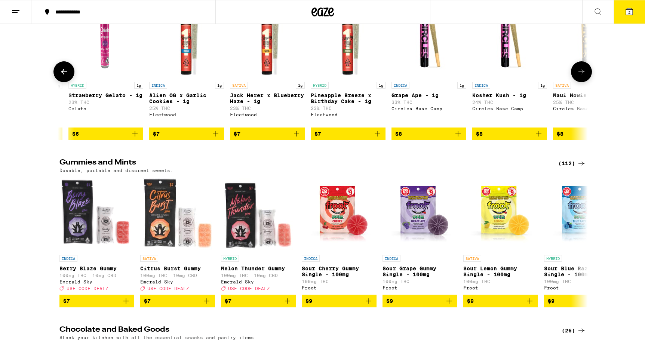
click at [65, 82] on button at bounding box center [63, 71] width 21 height 21
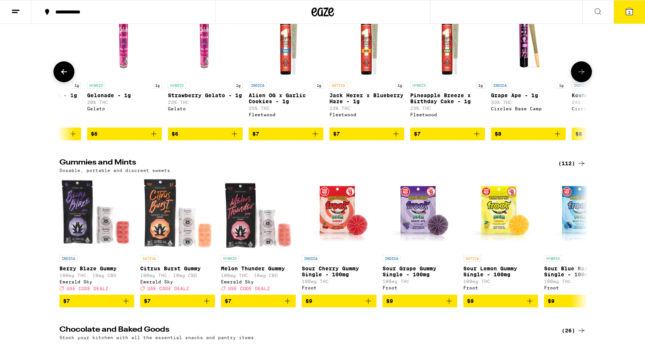
click at [65, 82] on button at bounding box center [63, 71] width 21 height 21
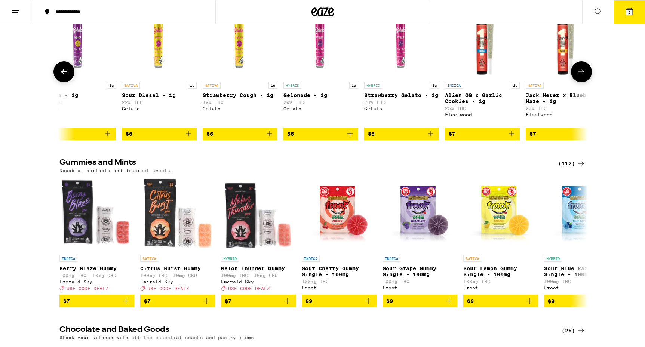
click at [65, 82] on button at bounding box center [63, 71] width 21 height 21
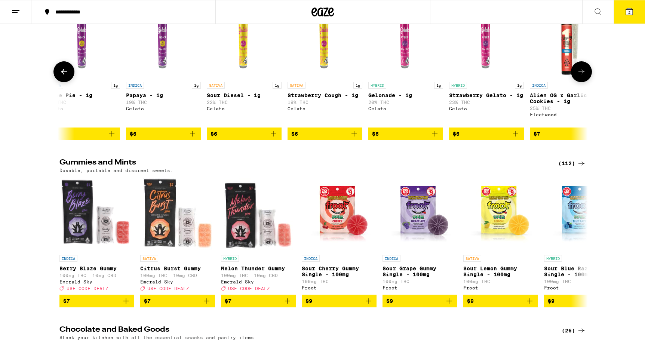
scroll to position [0, 0]
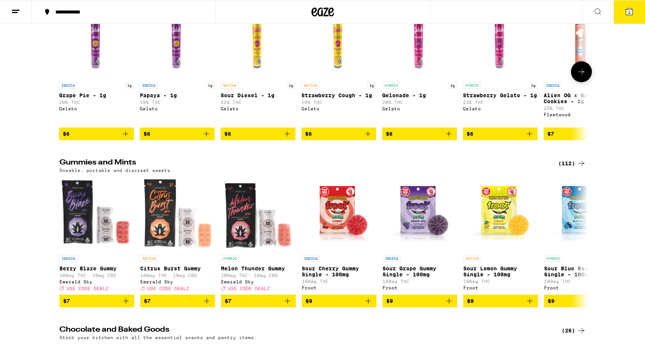
click at [64, 72] on button at bounding box center [64, 72] width 0 height 0
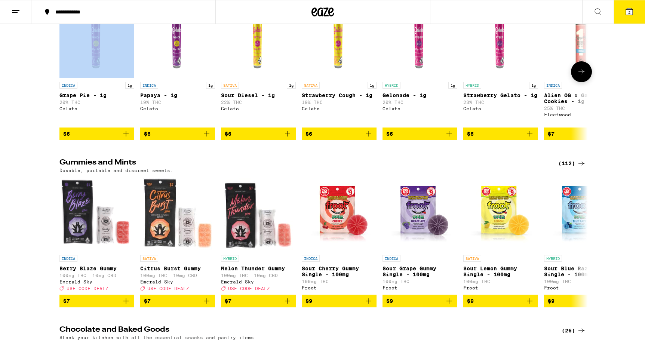
click at [65, 82] on div at bounding box center [63, 71] width 21 height 21
click at [289, 138] on icon "Add to bag" at bounding box center [287, 133] width 9 height 9
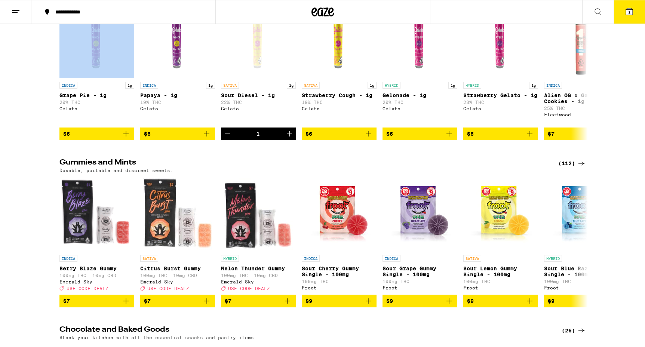
click at [629, 15] on span "3" at bounding box center [629, 12] width 2 height 4
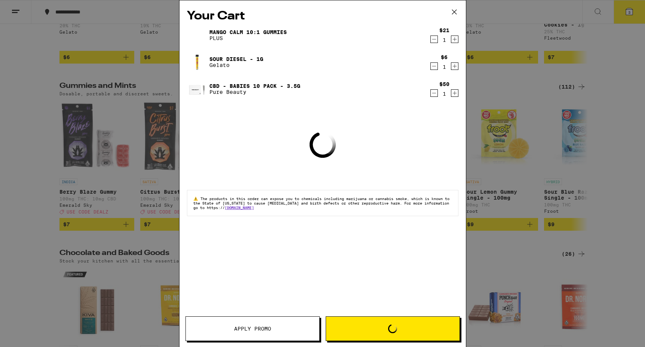
scroll to position [2155, 0]
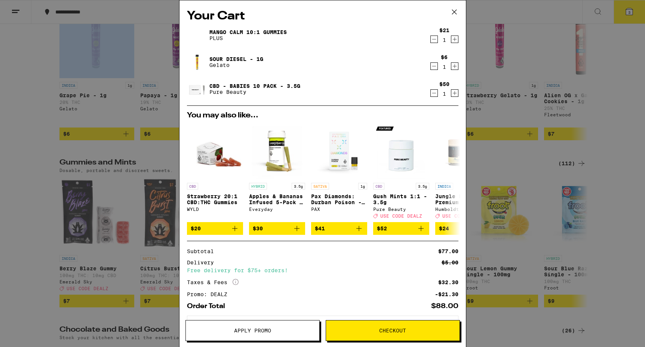
click at [369, 330] on span "Checkout" at bounding box center [393, 330] width 134 height 5
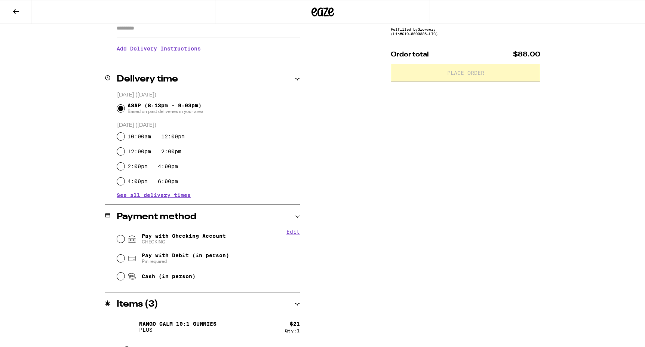
scroll to position [143, 0]
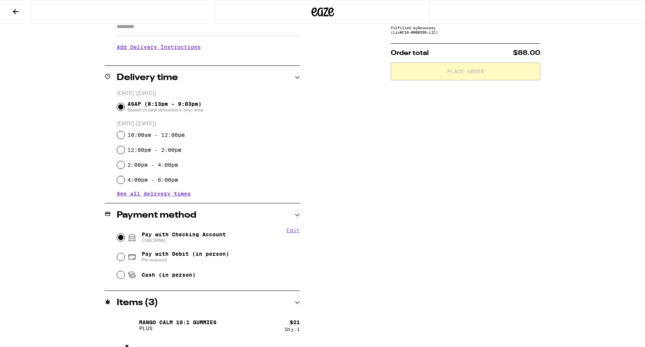
click at [122, 239] on input "Pay with Checking Account CHECKING" at bounding box center [120, 237] width 7 height 7
radio input "true"
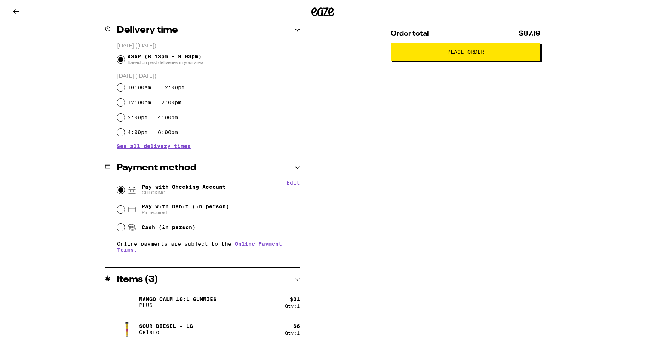
scroll to position [193, 0]
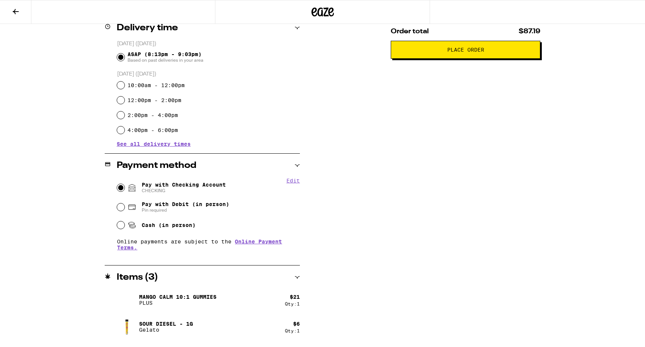
click at [295, 180] on button "Edit" at bounding box center [292, 181] width 13 height 6
click at [292, 181] on button "Done" at bounding box center [292, 181] width 13 height 6
click at [194, 185] on span "Pay with Checking Account CHECKING" at bounding box center [184, 188] width 84 height 12
click at [125, 185] on input "Pay with Checking Account CHECKING" at bounding box center [120, 187] width 7 height 7
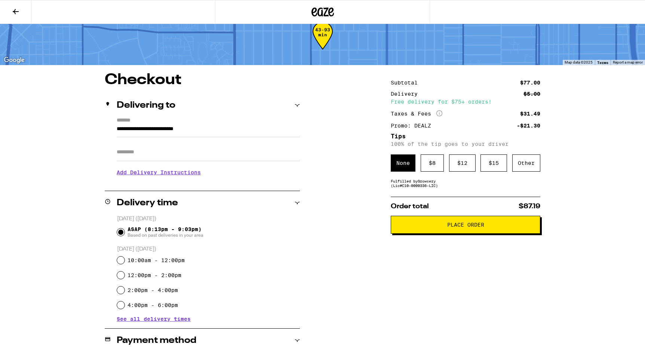
scroll to position [26, 0]
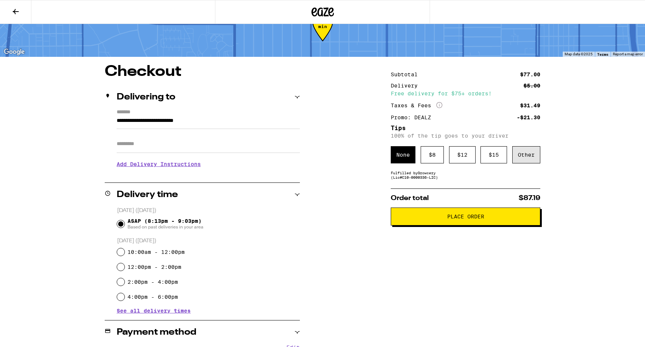
click at [530, 156] on div "Other" at bounding box center [526, 154] width 28 height 17
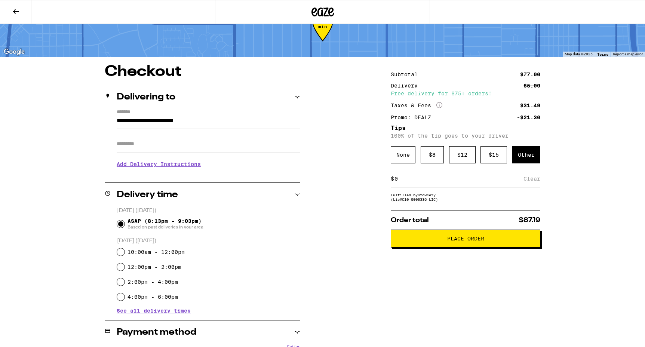
type input "5"
type input "4"
type input "5"
click at [531, 181] on div "Save" at bounding box center [533, 179] width 13 height 16
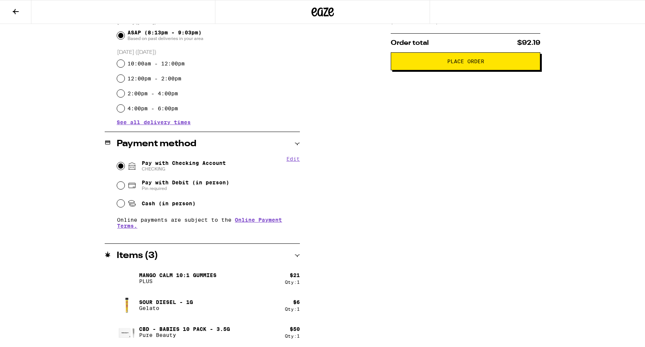
scroll to position [217, 0]
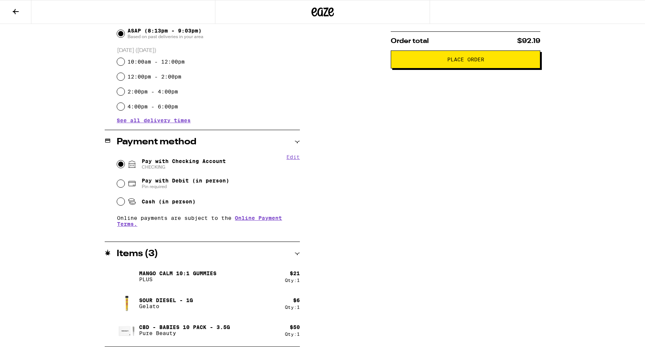
click at [461, 62] on span "Place Order" at bounding box center [465, 59] width 37 height 5
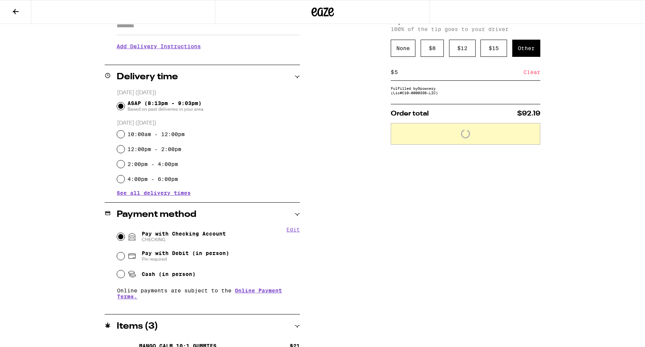
scroll to position [144, 0]
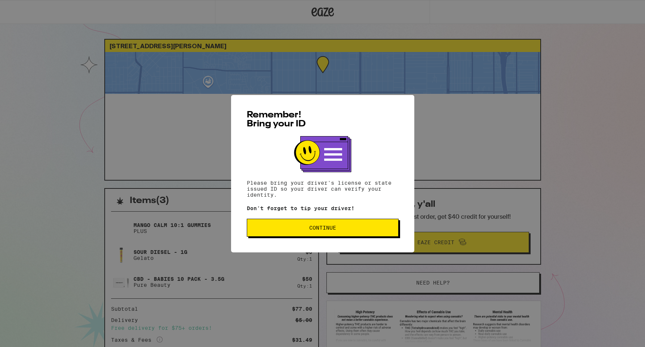
click at [331, 230] on span "Continue" at bounding box center [322, 227] width 27 height 5
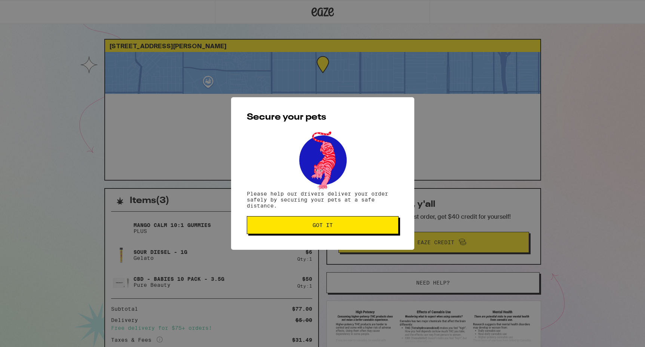
click at [331, 228] on span "Got it" at bounding box center [323, 225] width 20 height 5
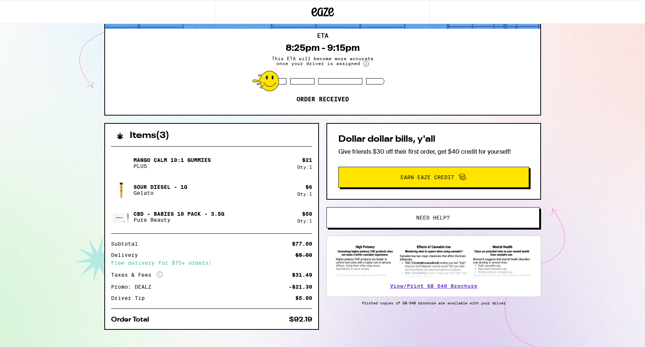
scroll to position [64, 0]
